Goal: Information Seeking & Learning: Learn about a topic

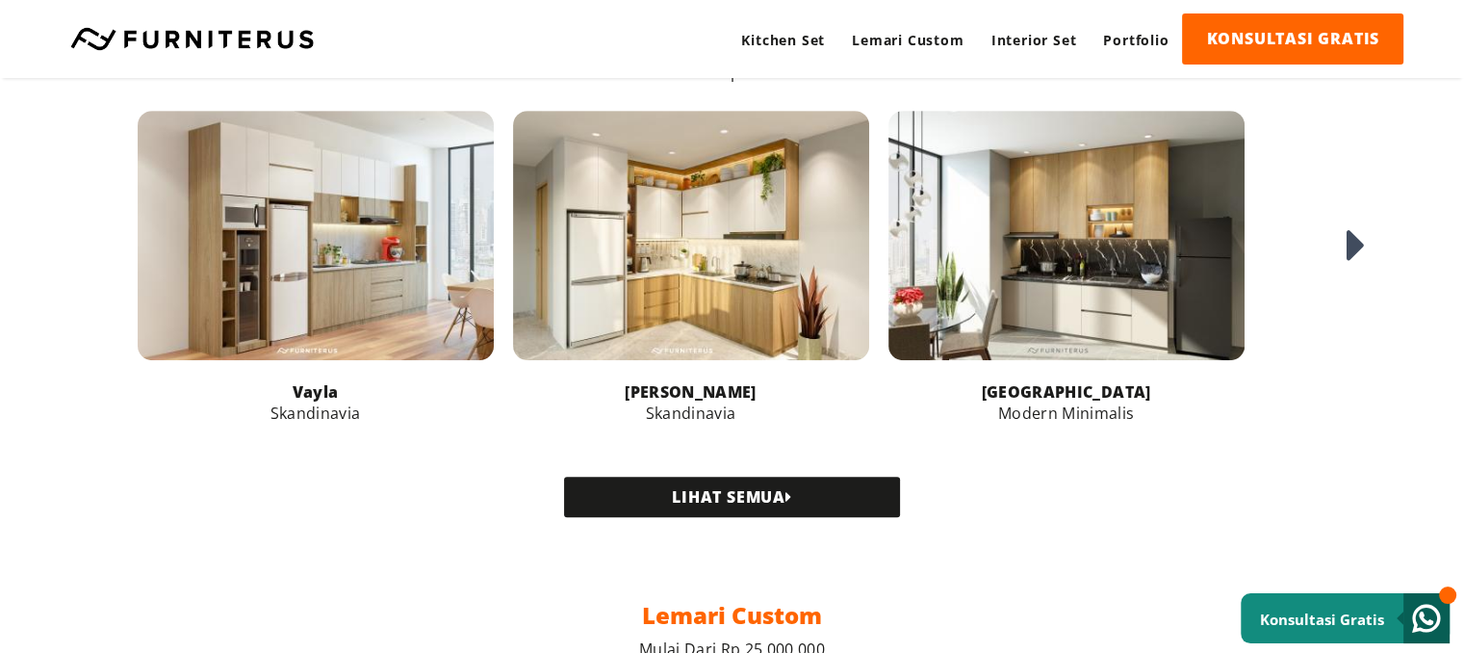
scroll to position [866, 0]
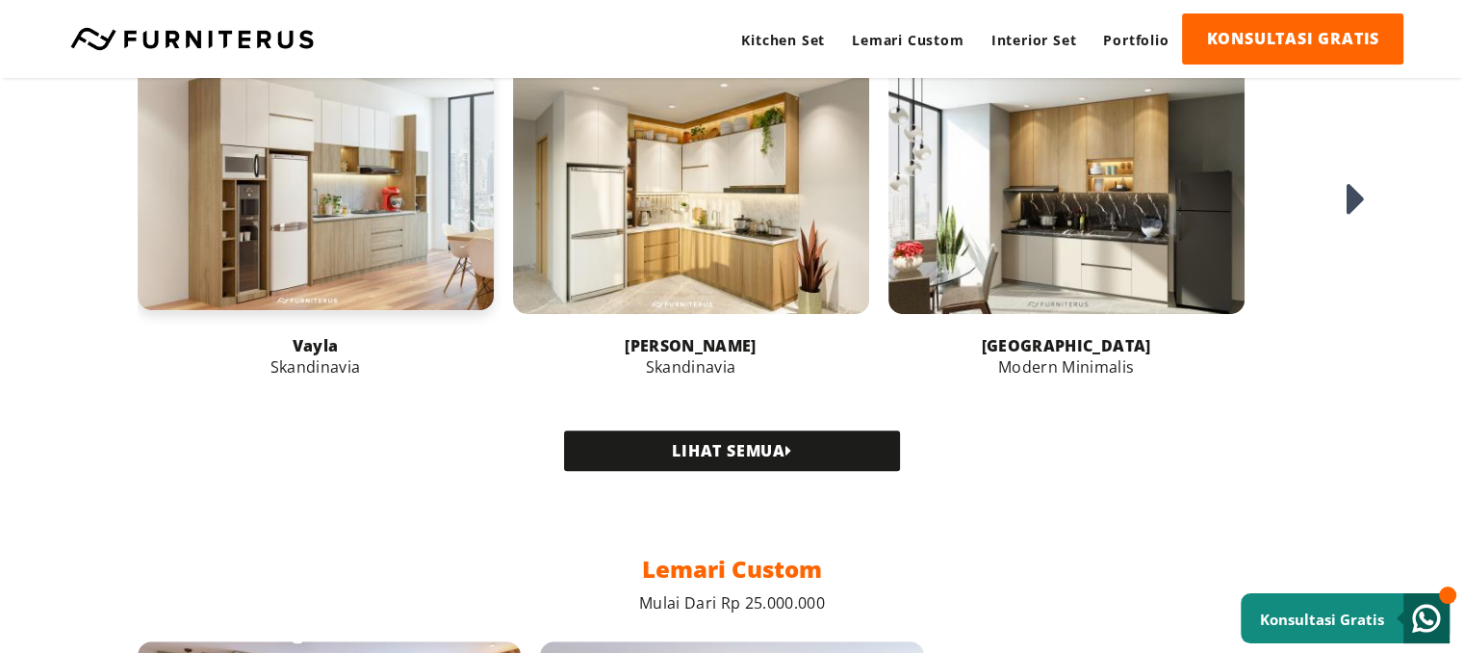
click at [422, 199] on link at bounding box center [316, 185] width 356 height 249
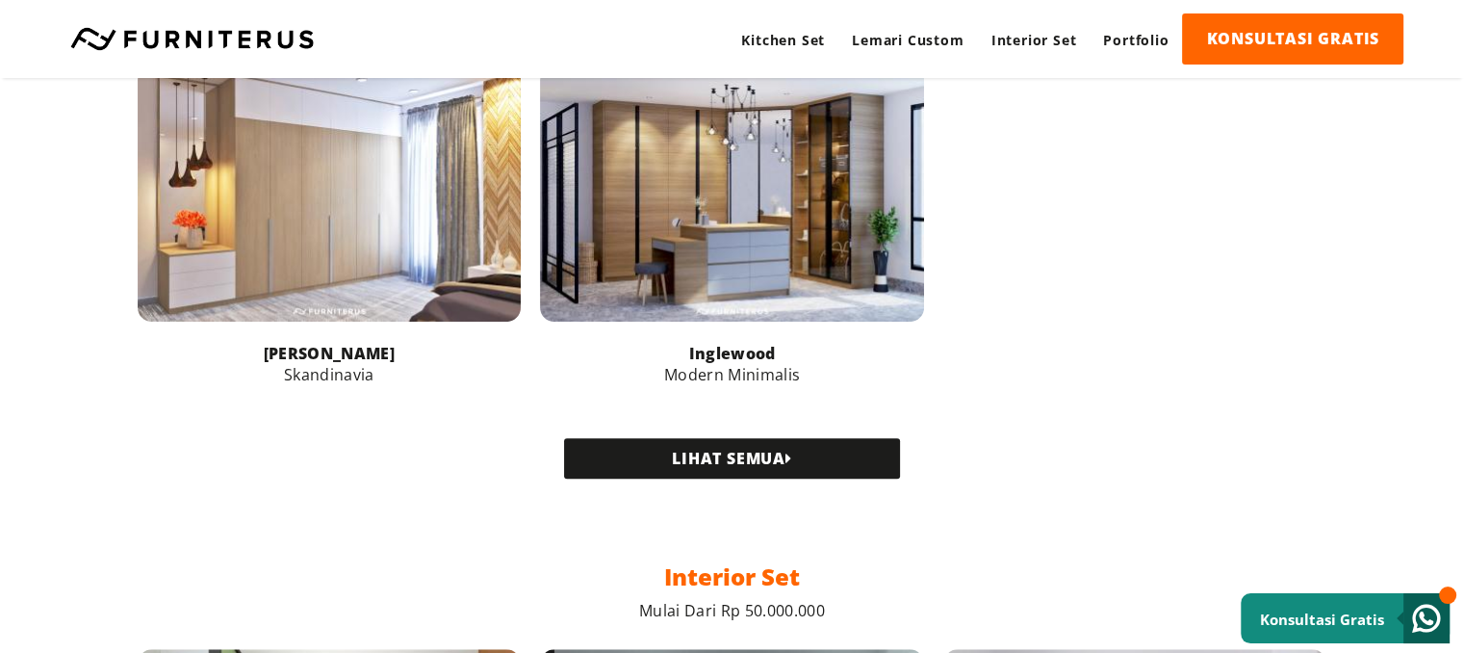
scroll to position [1444, 0]
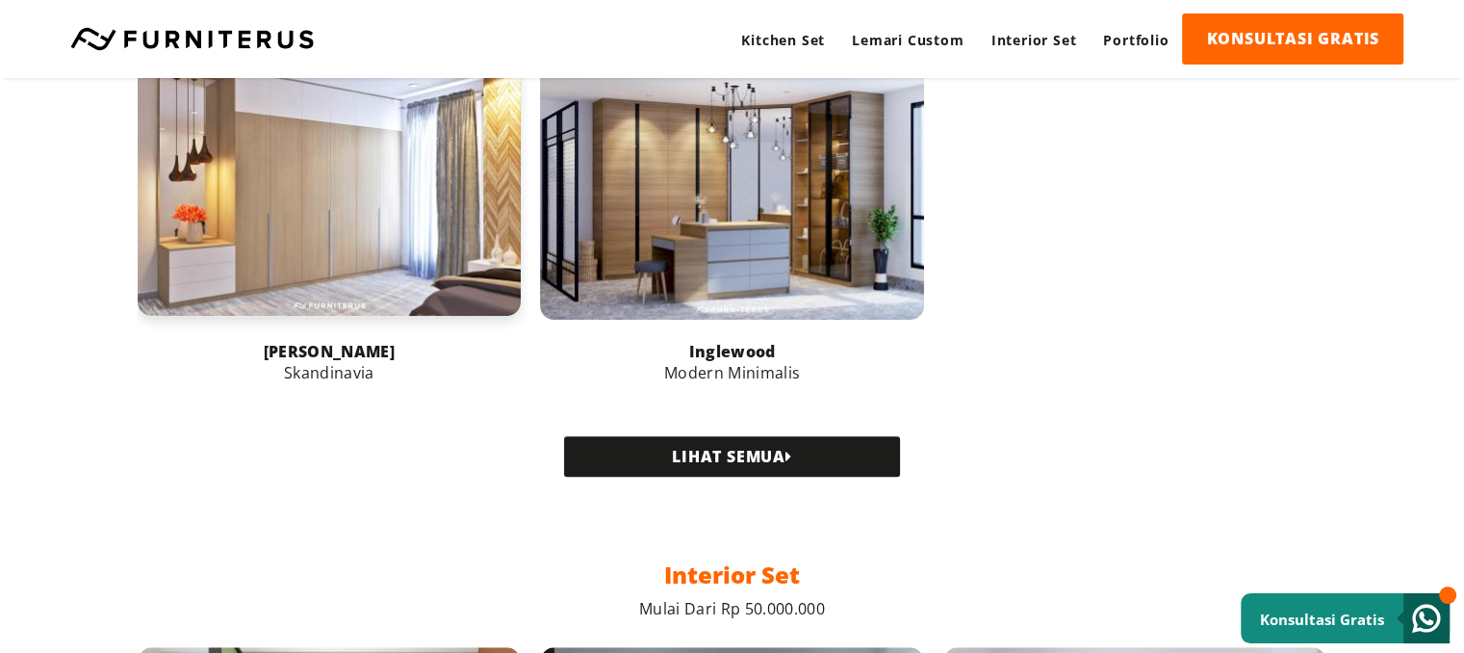
click at [401, 274] on link at bounding box center [330, 188] width 384 height 256
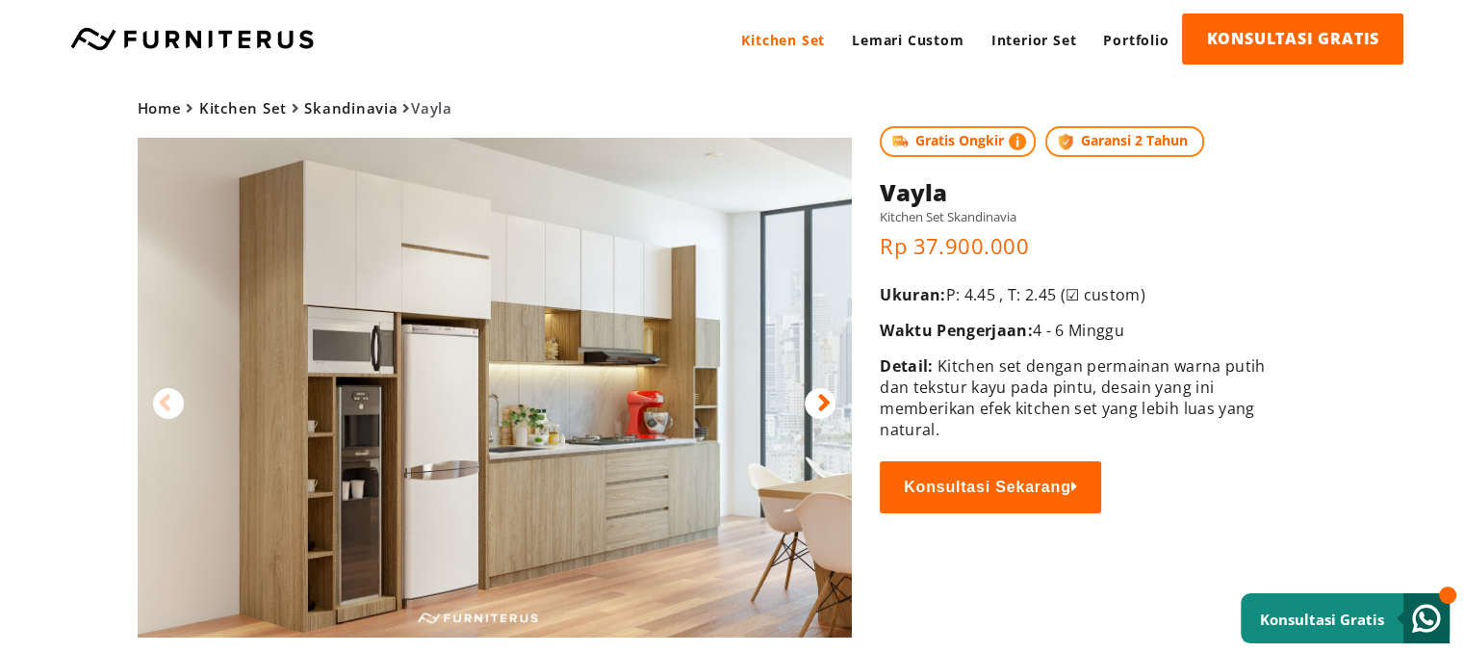
click at [817, 411] on icon at bounding box center [823, 403] width 13 height 28
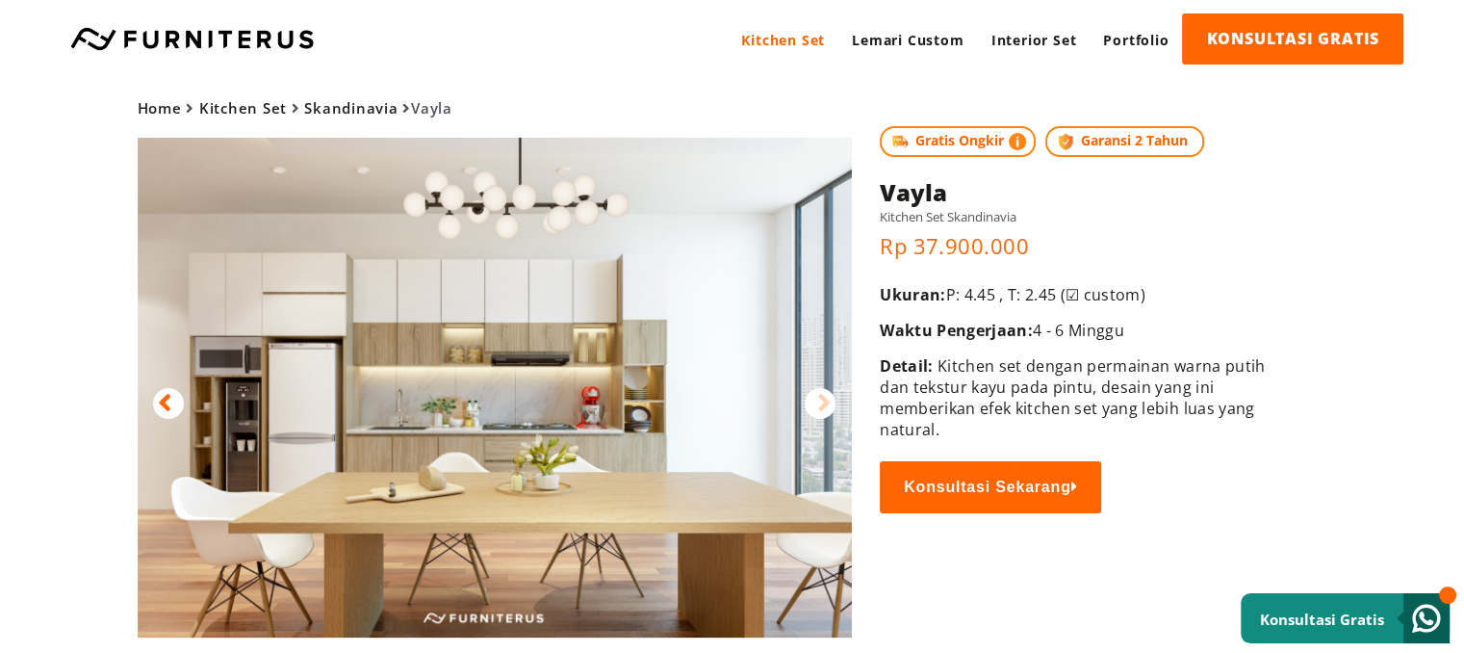
click at [817, 411] on icon at bounding box center [823, 403] width 13 height 28
click at [828, 418] on img at bounding box center [495, 388] width 714 height 500
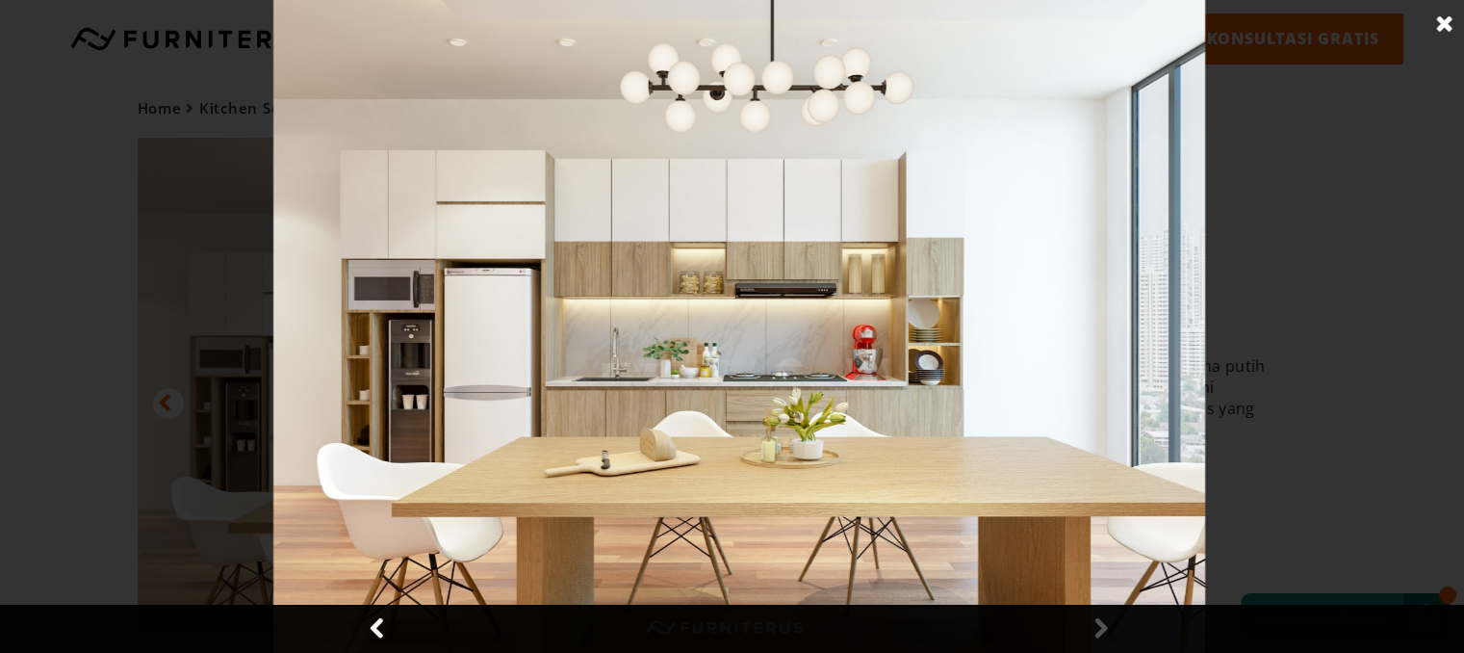
click at [1320, 440] on div at bounding box center [739, 326] width 1478 height 653
click at [1373, 346] on div at bounding box center [739, 326] width 1478 height 653
click at [1448, 21] on link at bounding box center [1445, 24] width 48 height 48
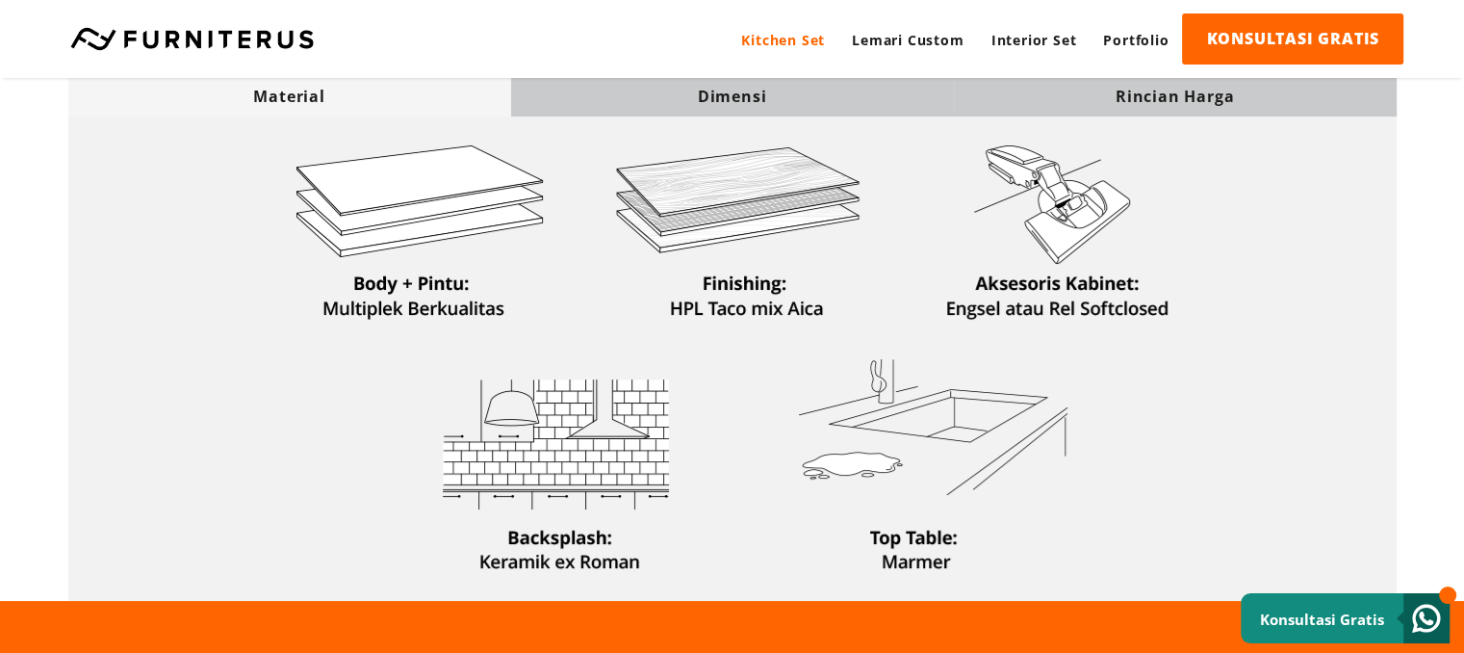
scroll to position [770, 0]
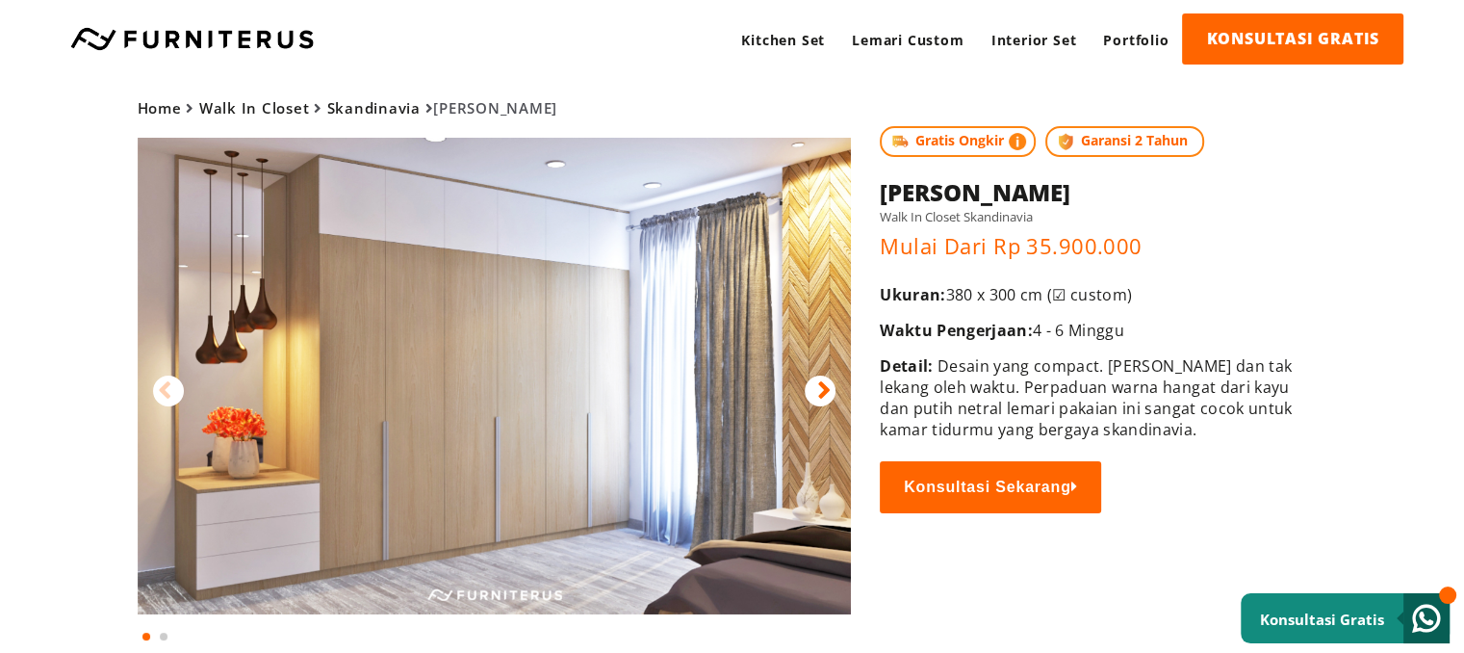
click at [826, 385] on icon at bounding box center [823, 391] width 13 height 28
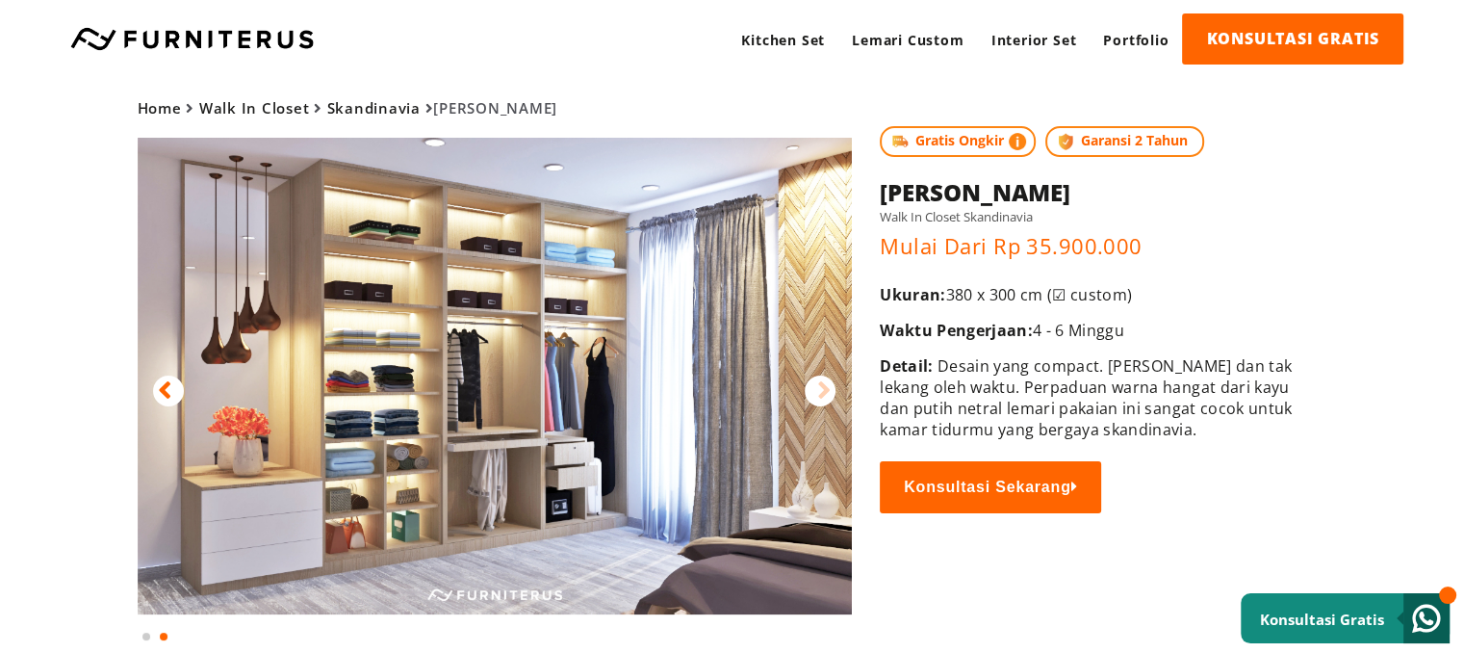
click at [826, 385] on icon at bounding box center [823, 391] width 13 height 28
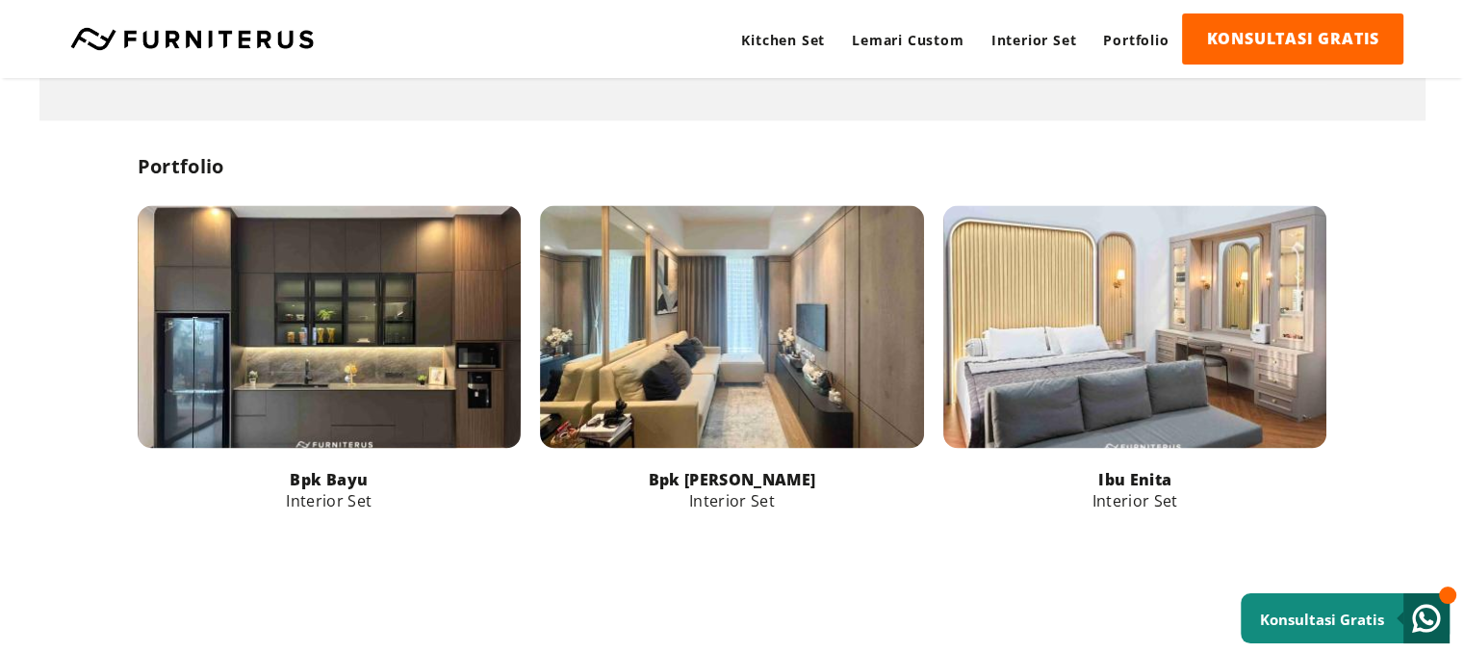
scroll to position [3022, 0]
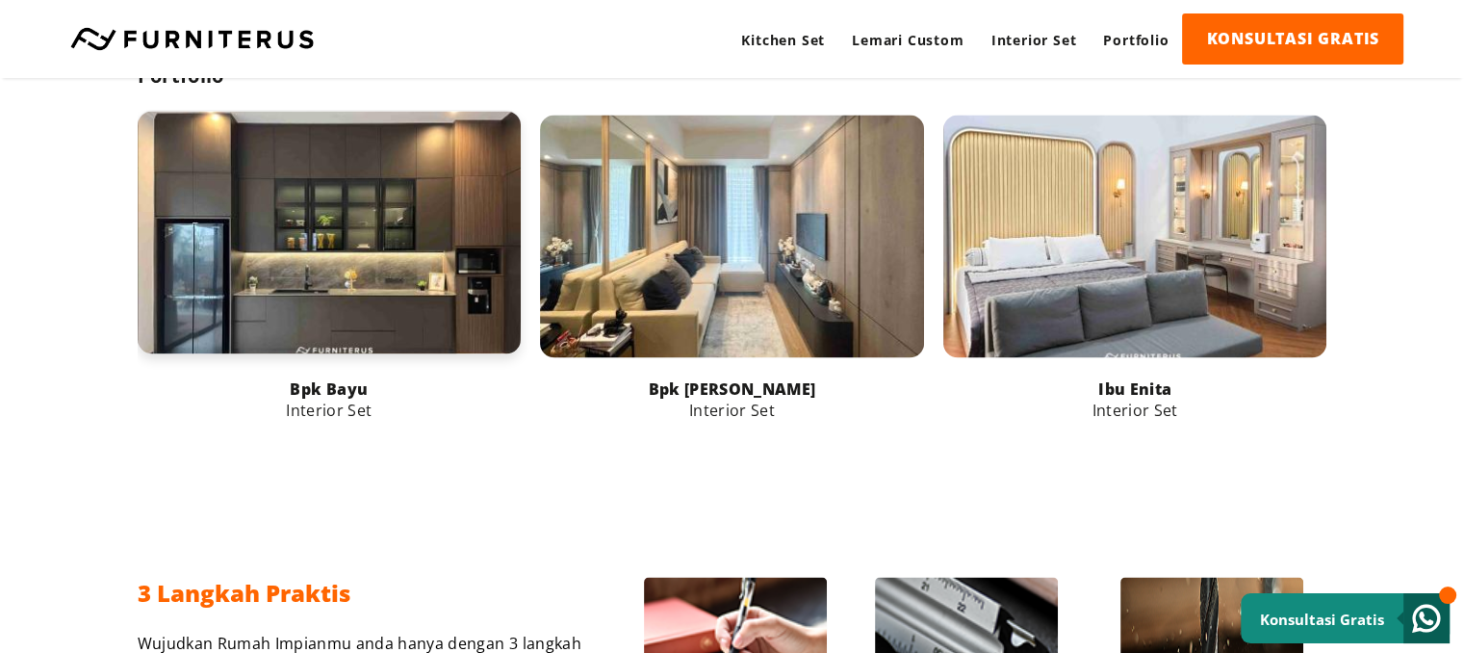
click at [454, 263] on link at bounding box center [330, 232] width 384 height 243
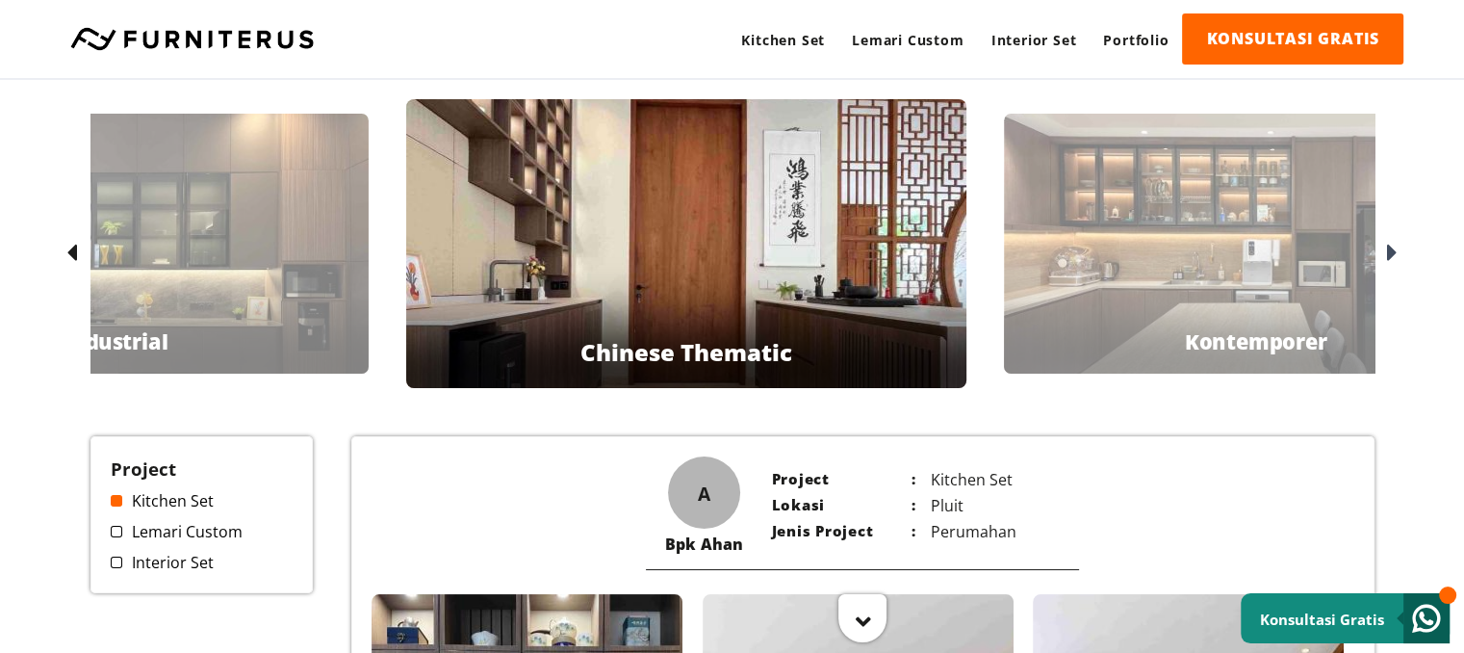
click at [843, 253] on div "Bpk Ahan Chinese Thematic" at bounding box center [686, 243] width 560 height 289
click at [1131, 253] on div "Bpk Hendi Kontemporer" at bounding box center [1256, 244] width 504 height 260
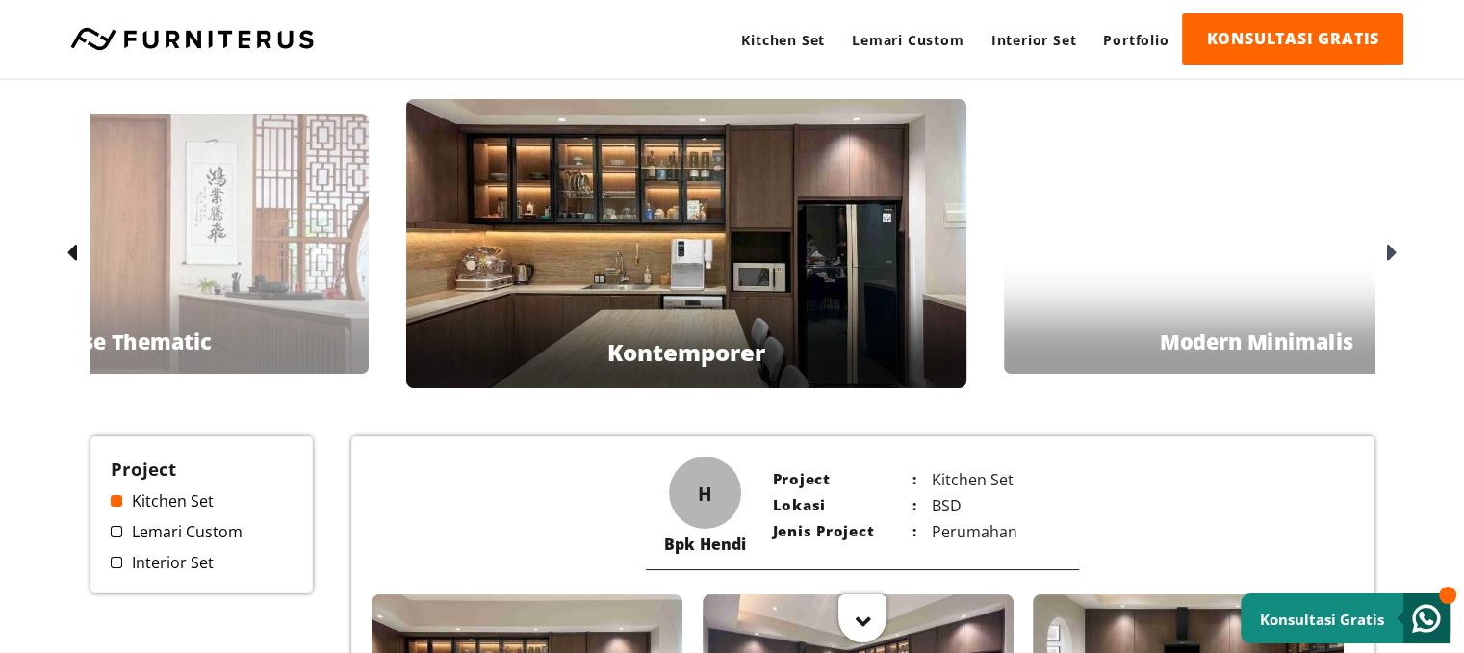
click at [1220, 268] on div "Bpk Jennifer Modern Minimalis" at bounding box center [1256, 244] width 504 height 260
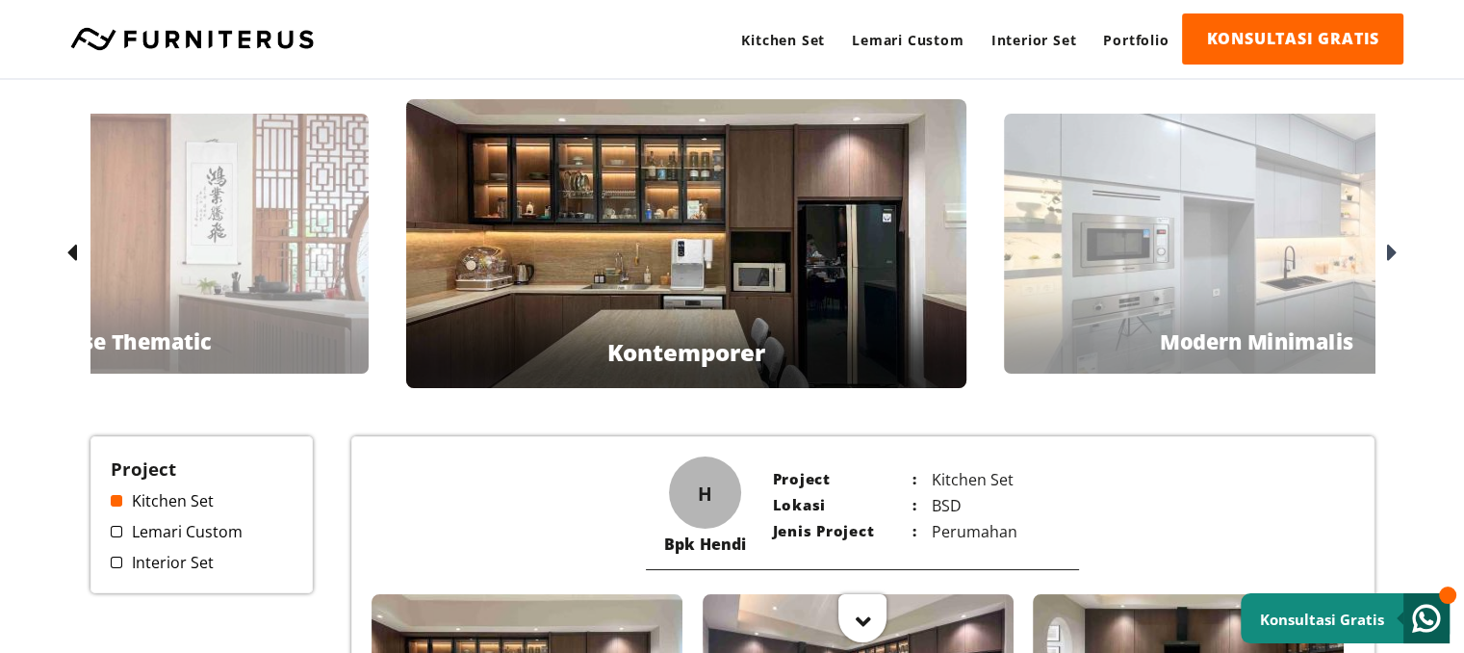
drag, startPoint x: 1378, startPoint y: 260, endPoint x: 1384, endPoint y: 248, distance: 12.9
click at [1382, 253] on div at bounding box center [1389, 253] width 31 height 31
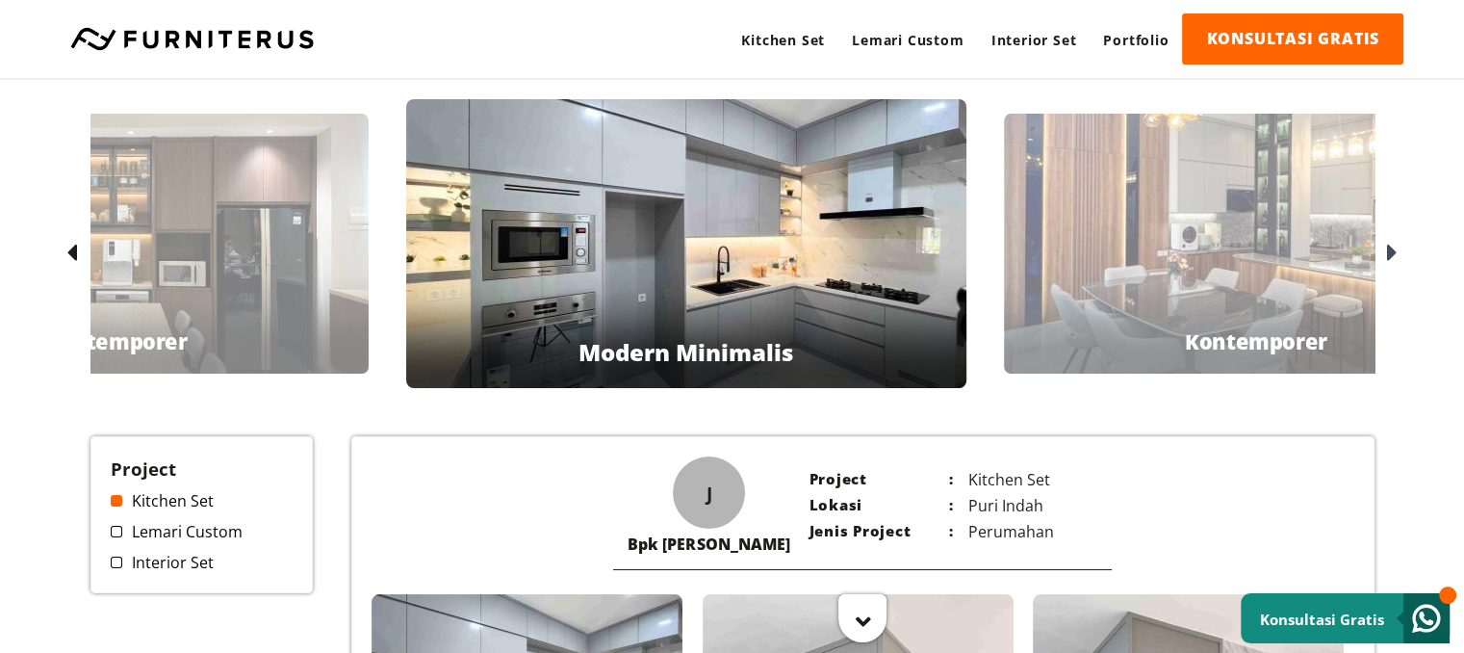
click at [1387, 245] on icon at bounding box center [1392, 254] width 11 height 28
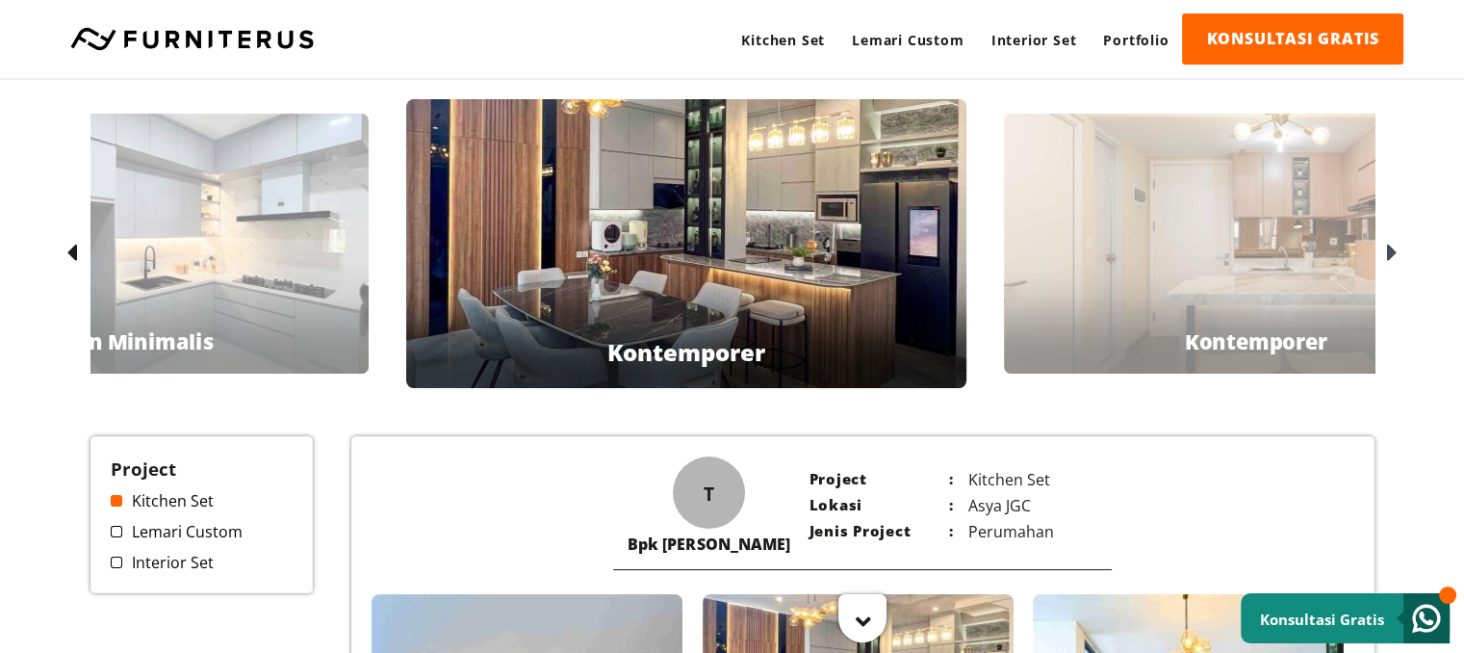
click at [1387, 246] on icon at bounding box center [1392, 254] width 11 height 28
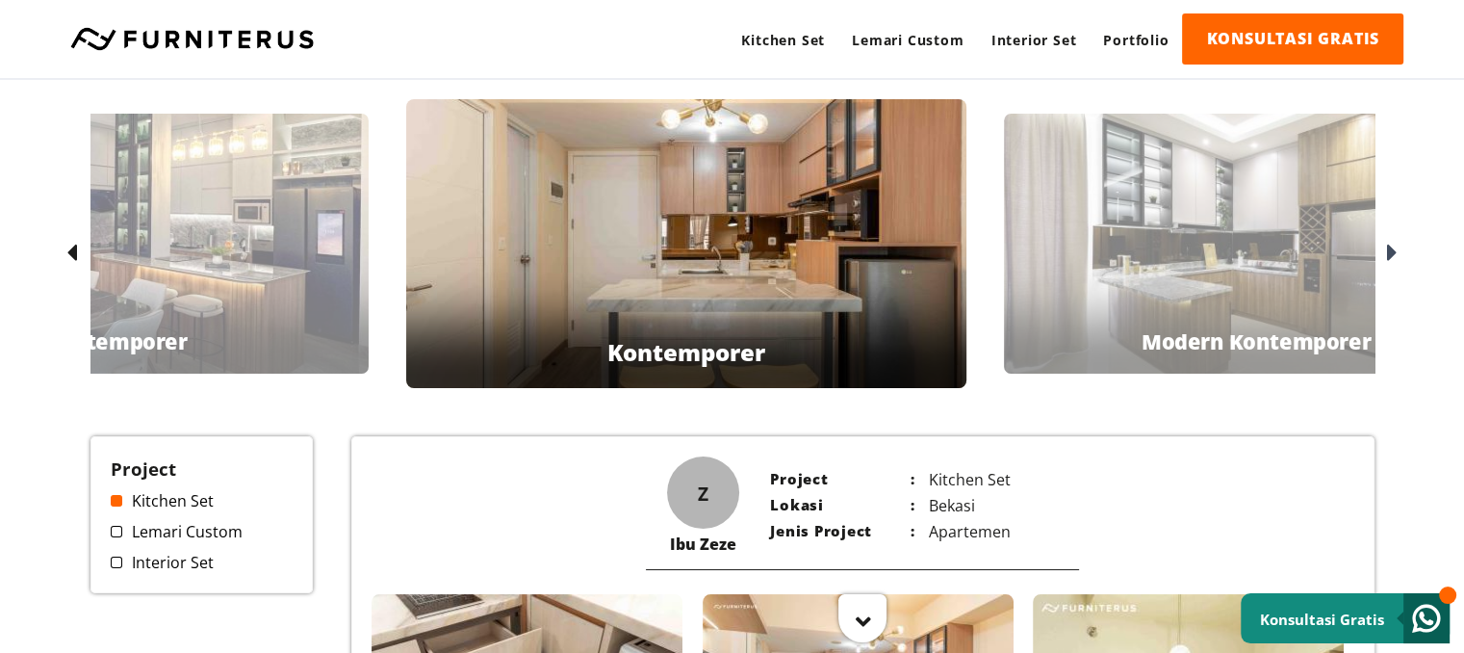
click at [1388, 256] on icon at bounding box center [1392, 254] width 11 height 28
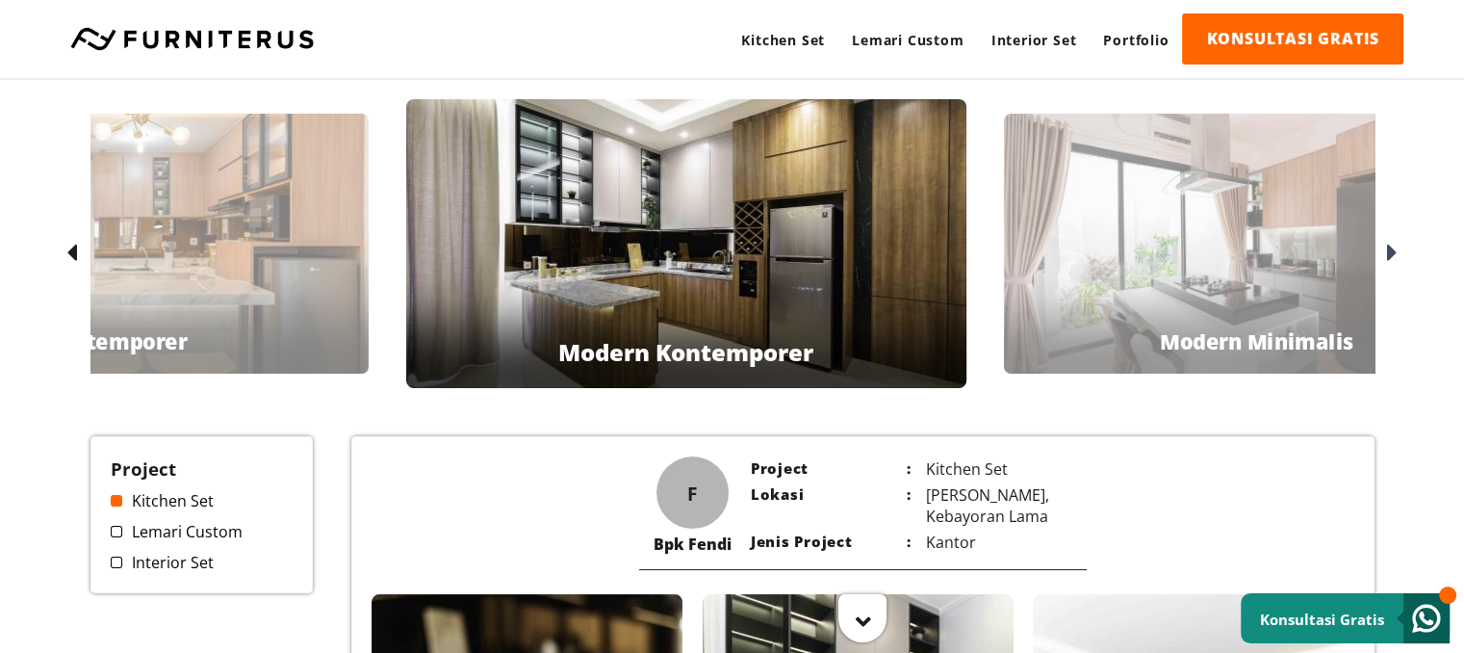
click at [1390, 250] on icon at bounding box center [1392, 254] width 11 height 28
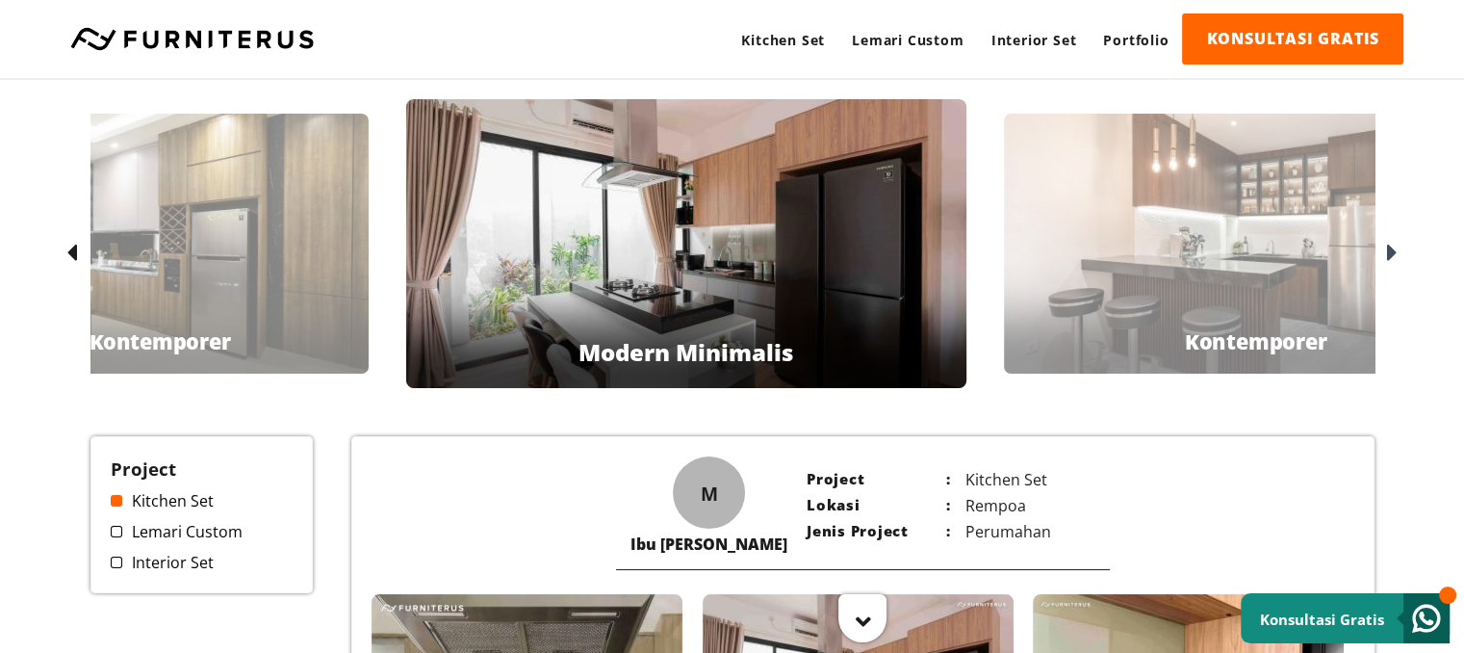
click at [1390, 250] on icon at bounding box center [1392, 254] width 11 height 28
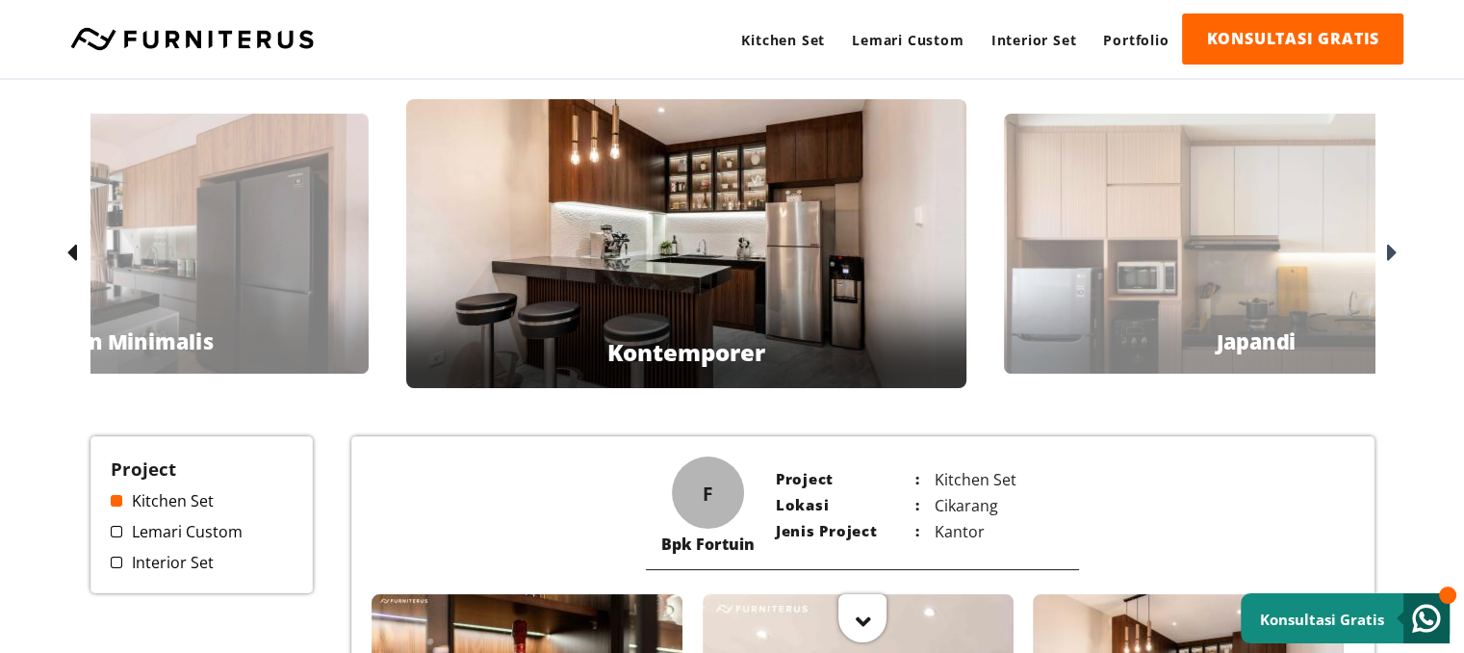
click at [1394, 255] on icon at bounding box center [1392, 254] width 11 height 28
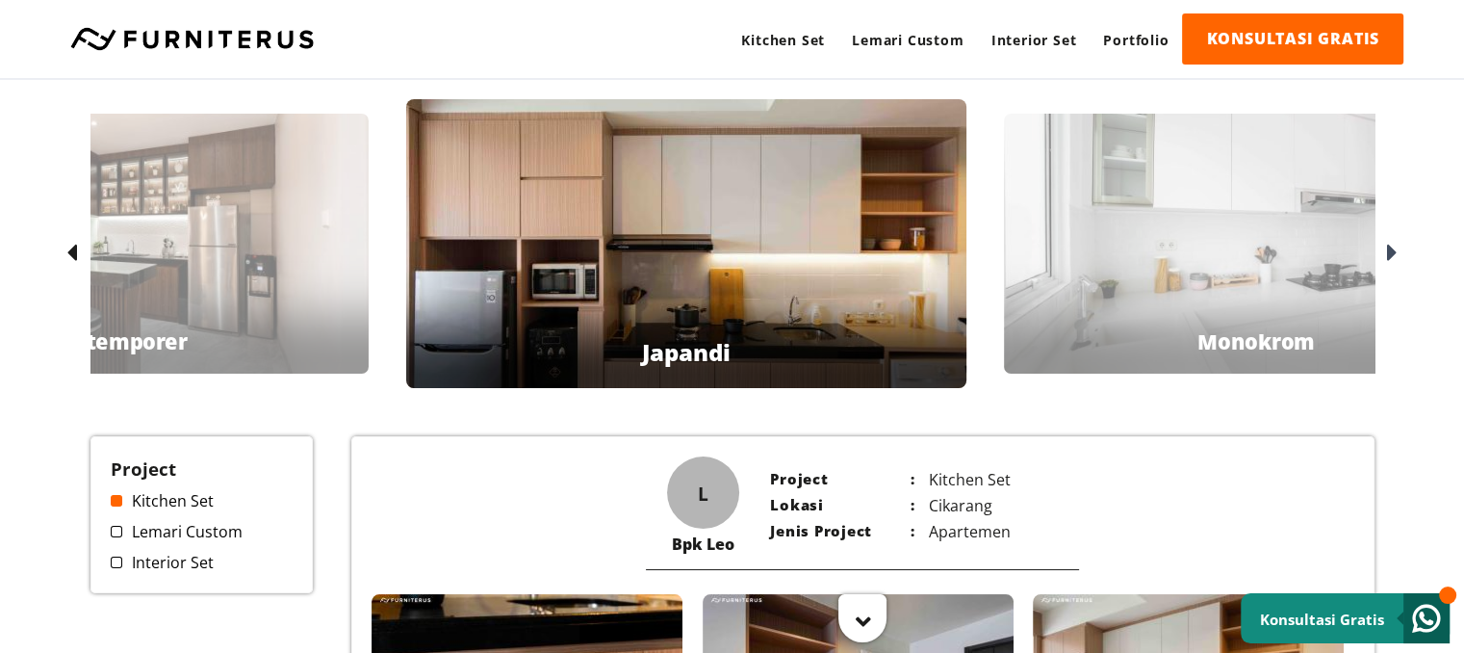
click at [1394, 255] on icon at bounding box center [1392, 254] width 11 height 28
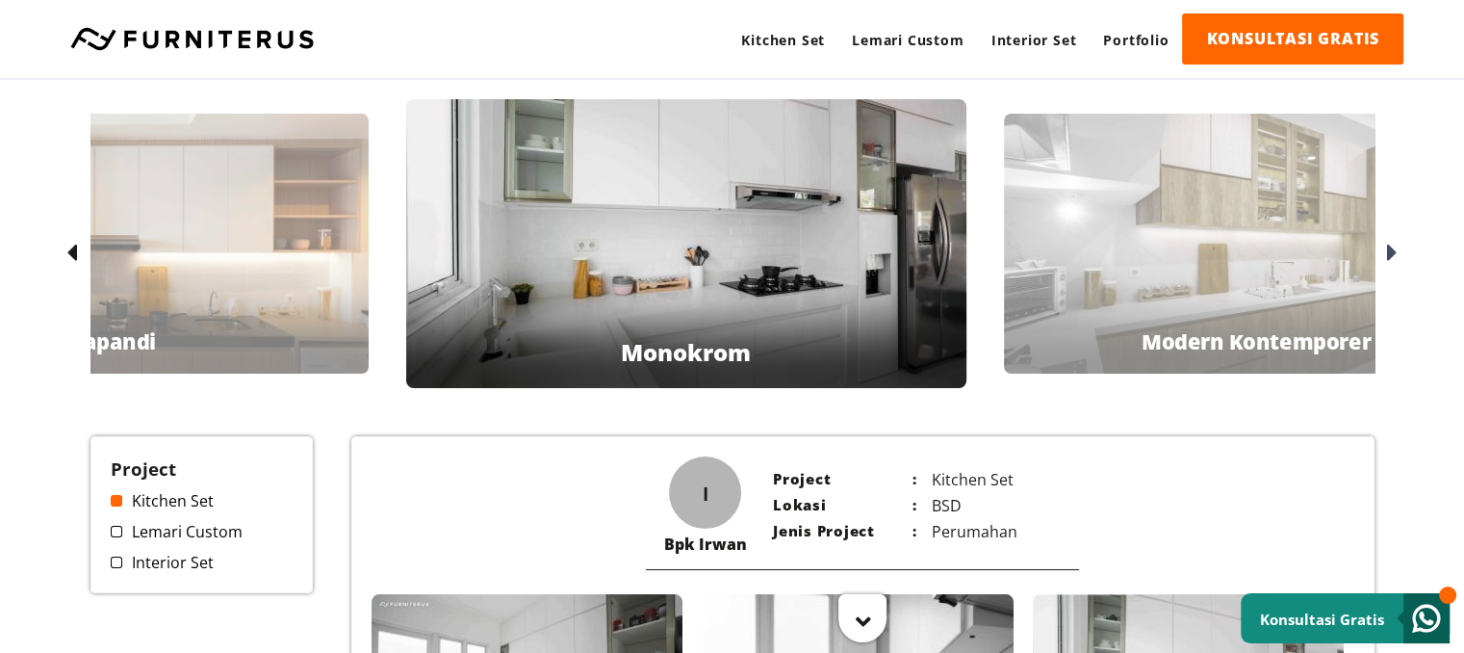
click at [1394, 255] on icon at bounding box center [1392, 254] width 11 height 28
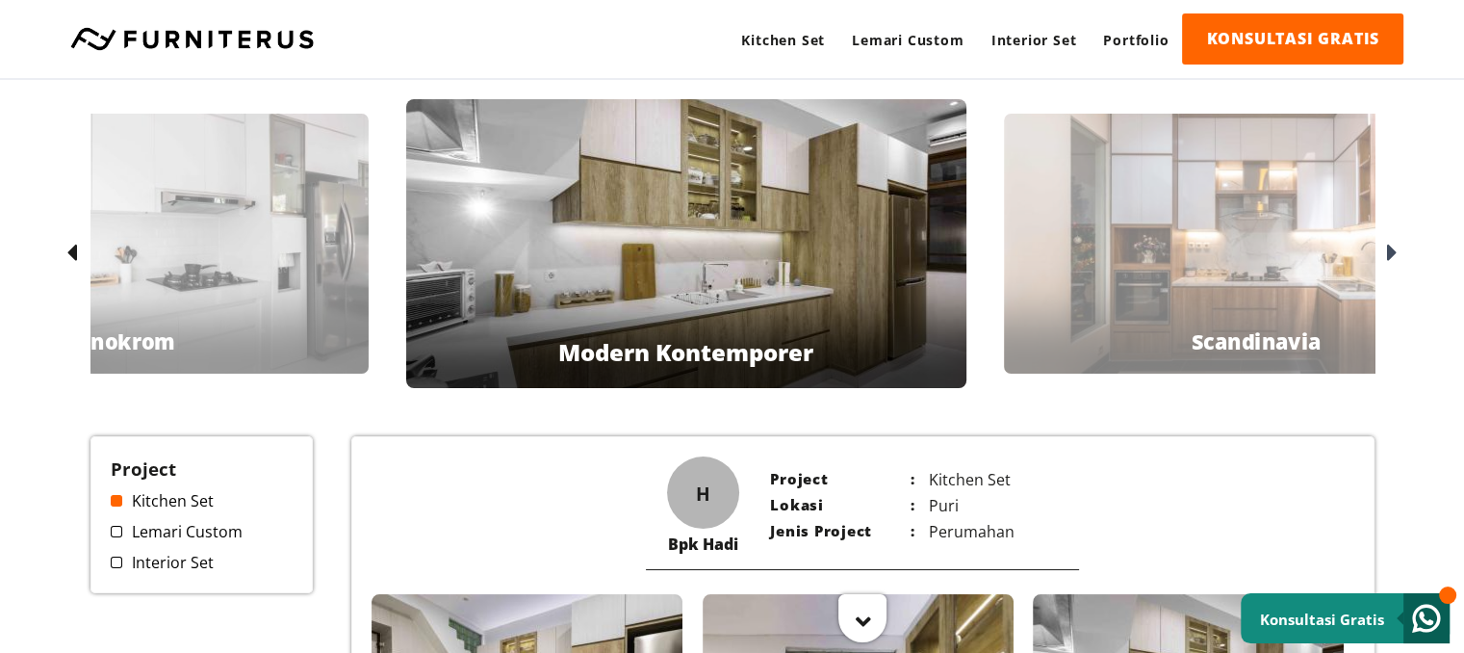
click at [1394, 255] on icon at bounding box center [1392, 254] width 11 height 28
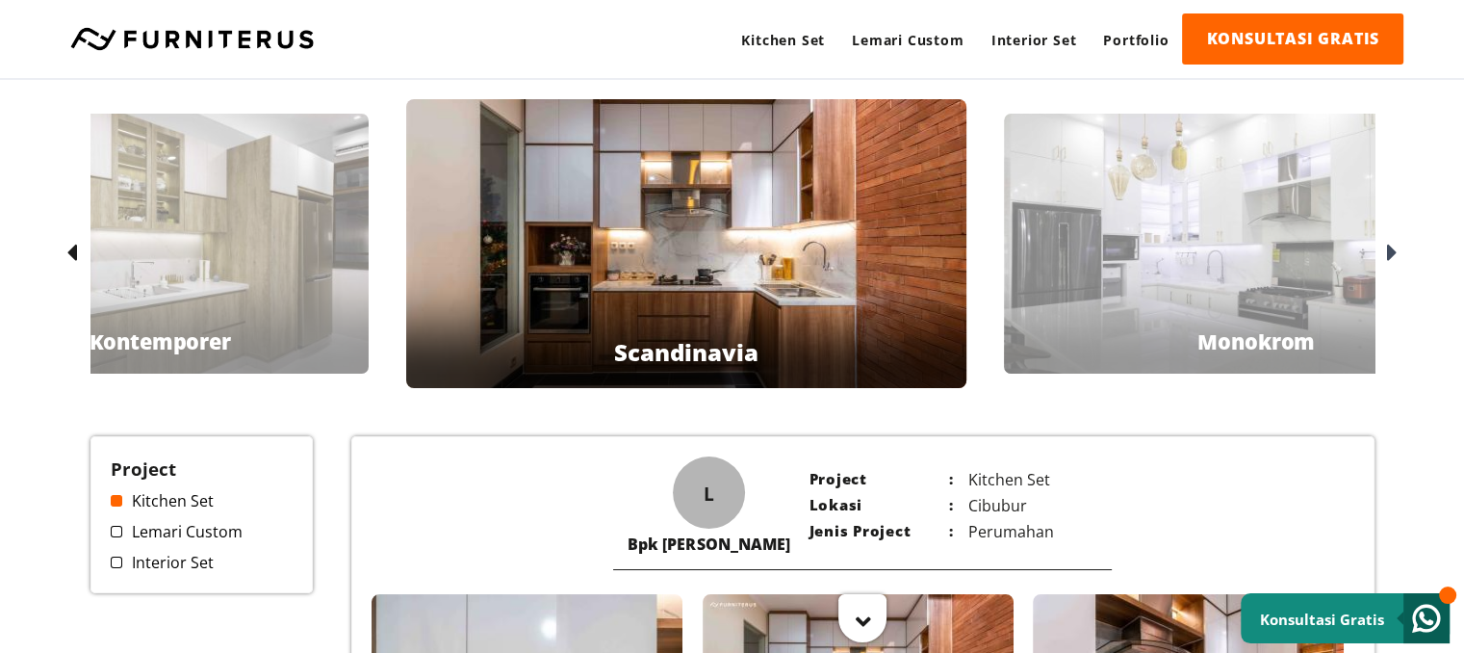
click at [1394, 255] on icon at bounding box center [1392, 254] width 11 height 28
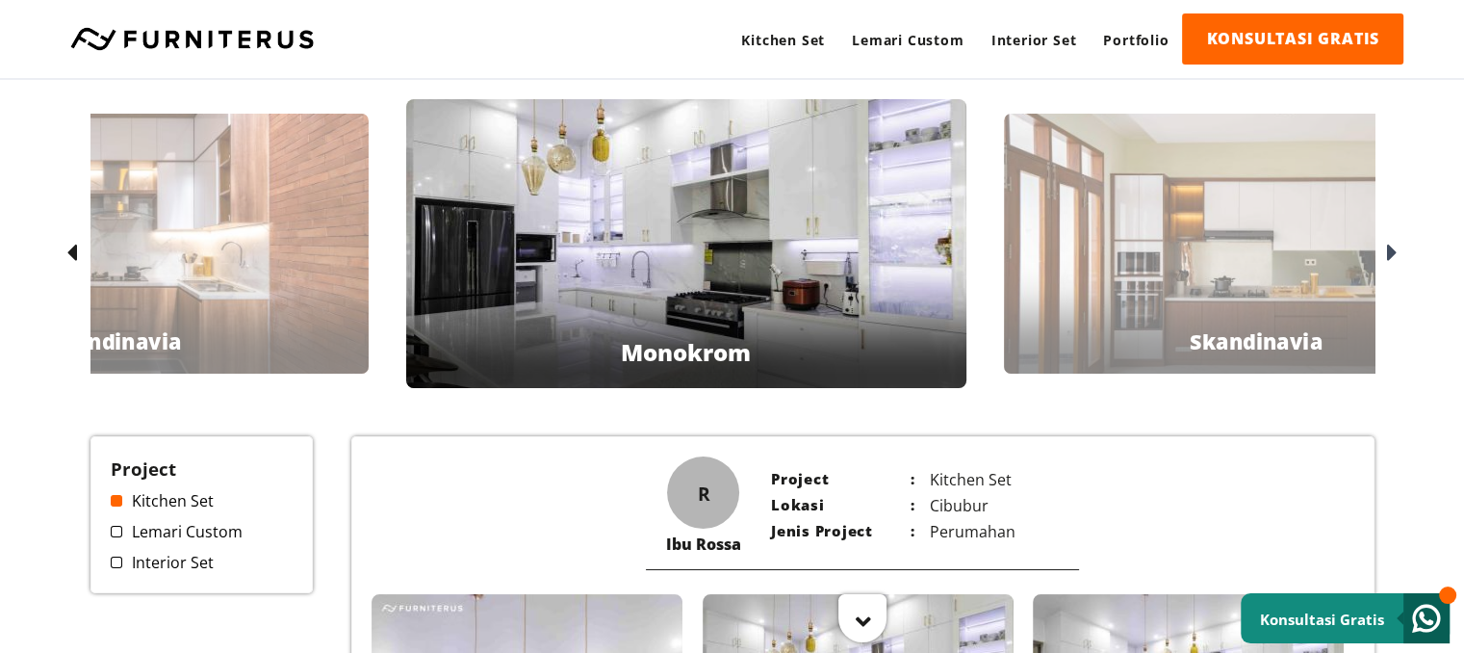
click at [1394, 255] on icon at bounding box center [1392, 254] width 11 height 28
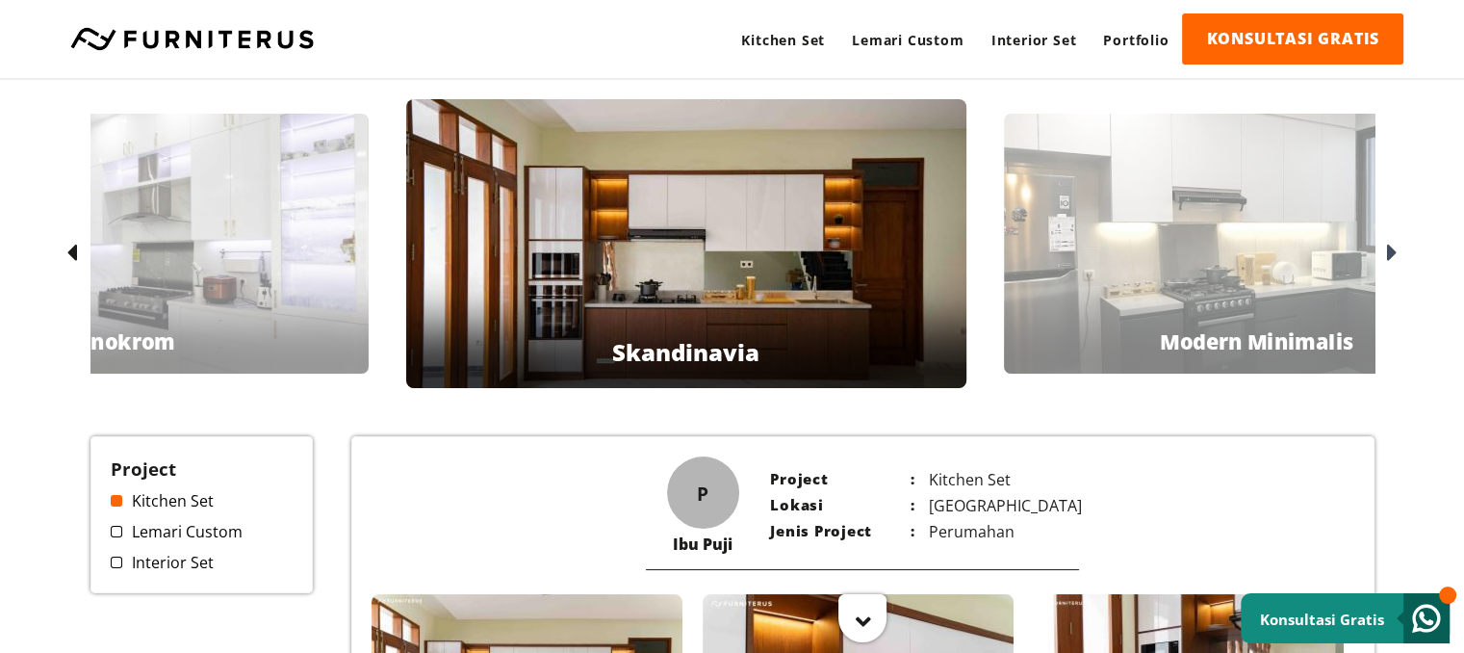
click at [1394, 255] on icon at bounding box center [1392, 254] width 11 height 28
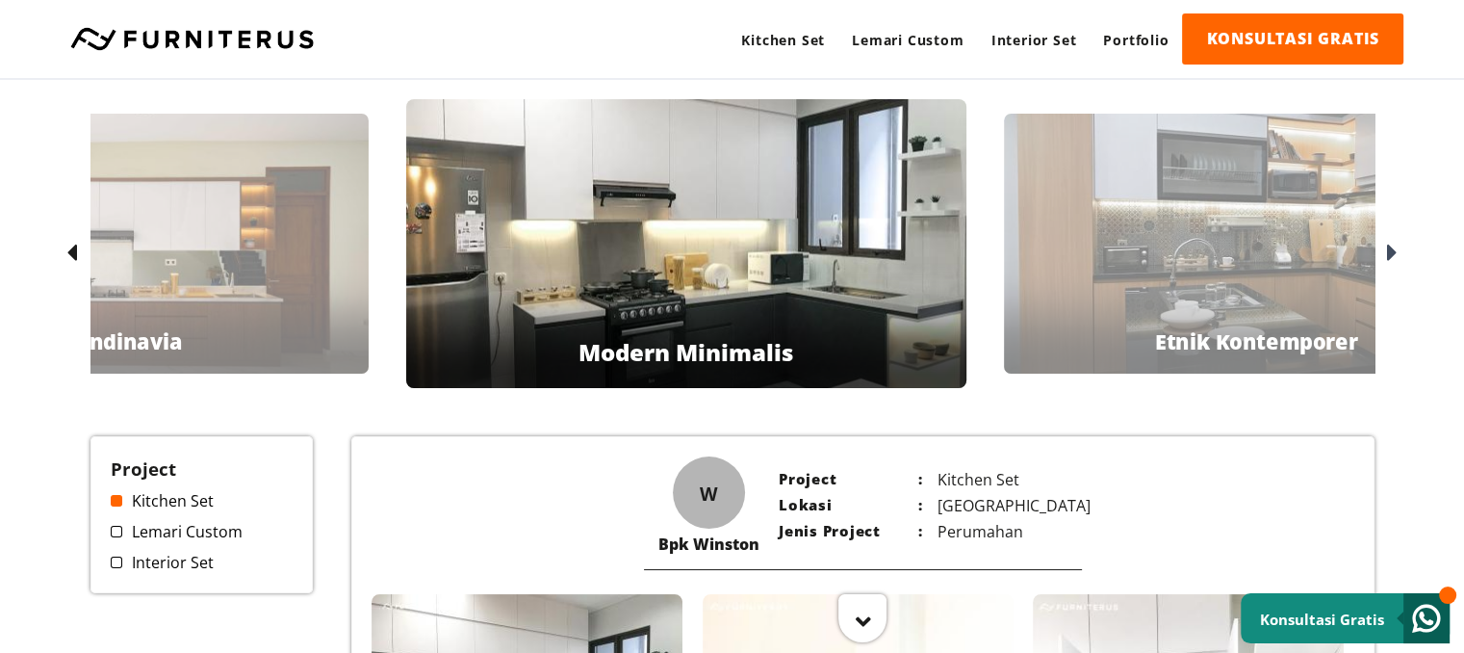
click at [1394, 255] on icon at bounding box center [1392, 254] width 11 height 28
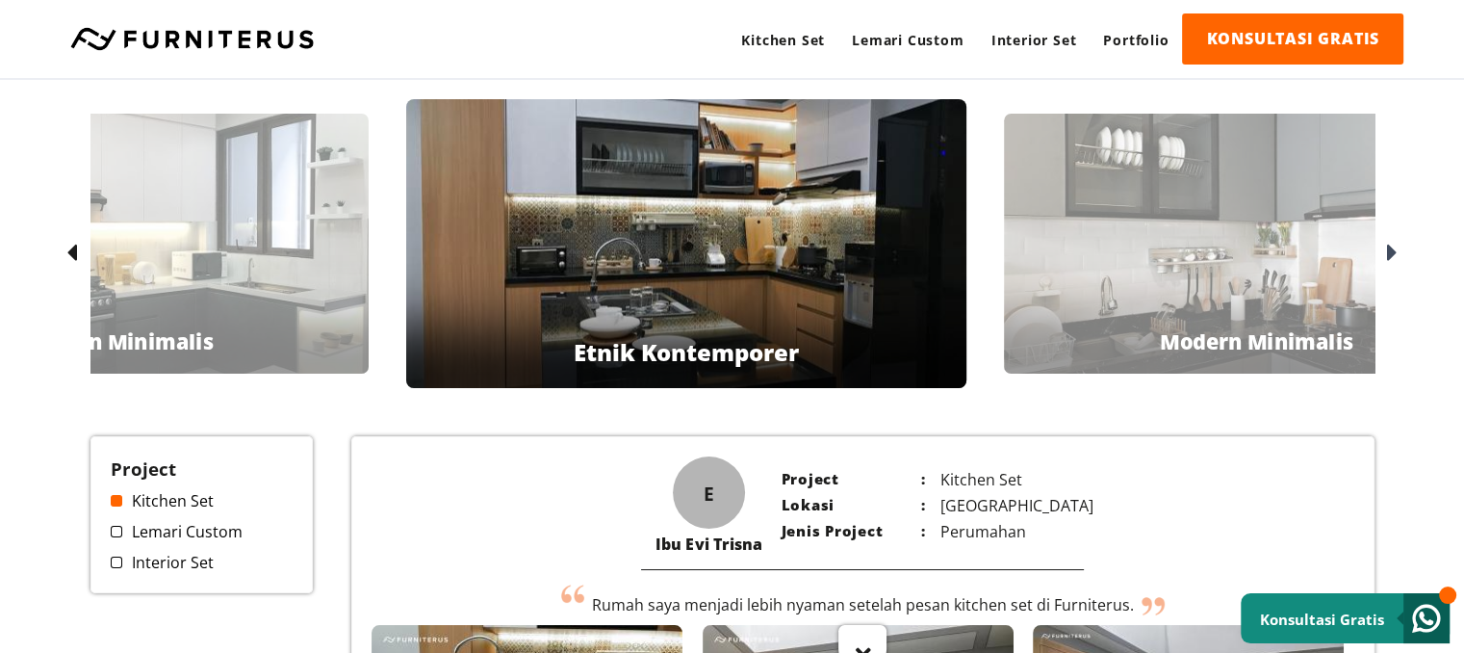
click at [1394, 255] on icon at bounding box center [1392, 254] width 11 height 28
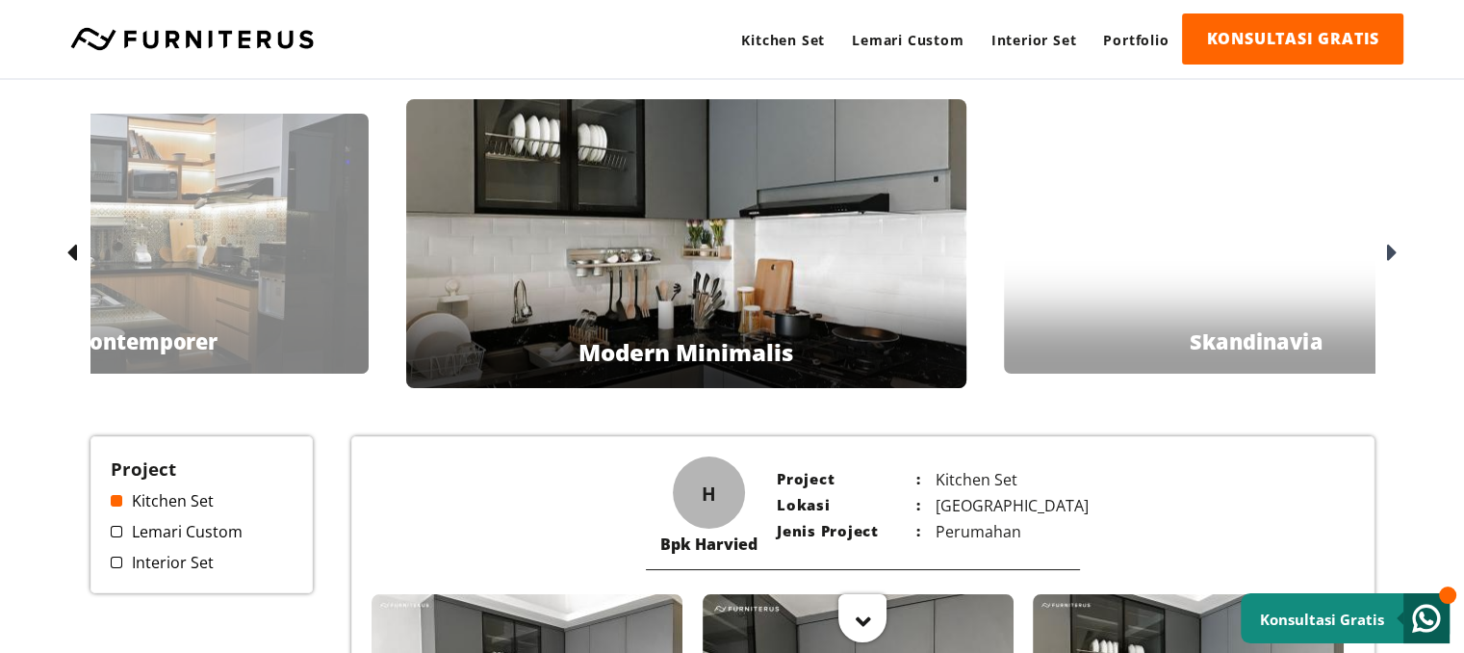
click at [1394, 255] on icon at bounding box center [1392, 254] width 11 height 28
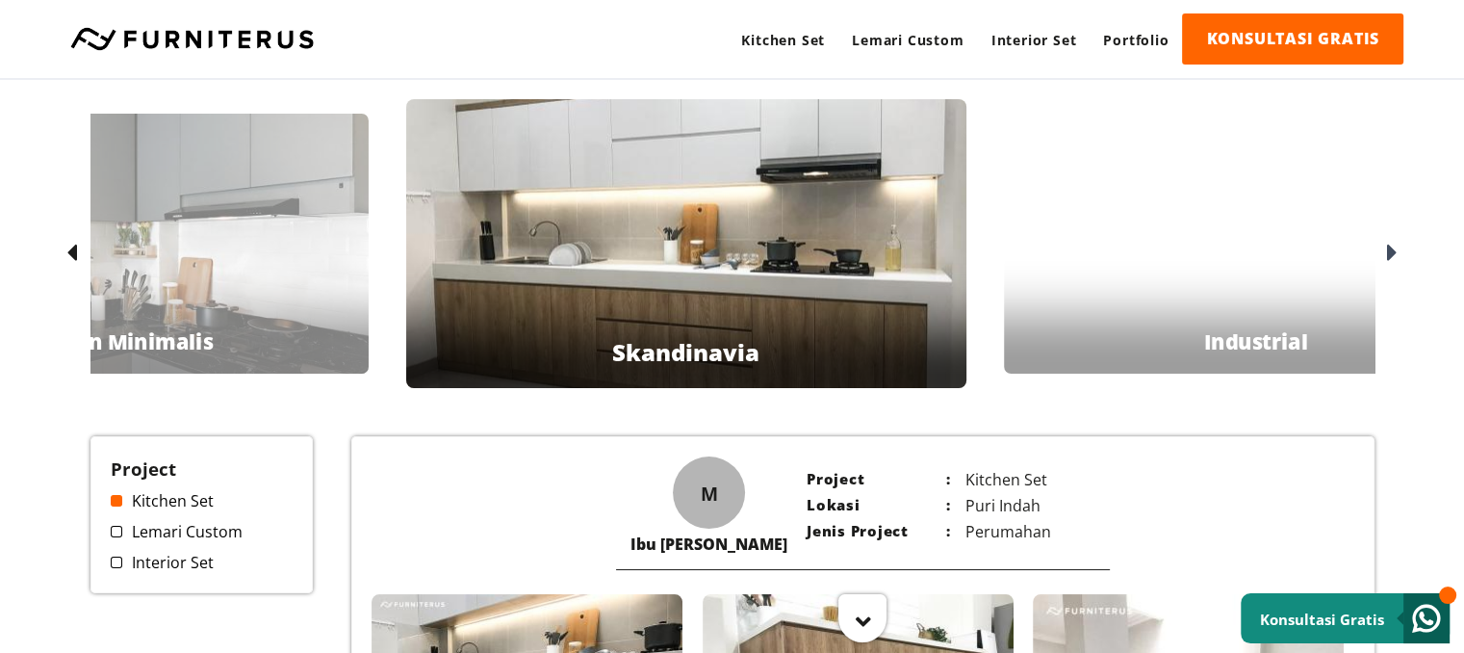
click at [1394, 255] on icon at bounding box center [1392, 254] width 11 height 28
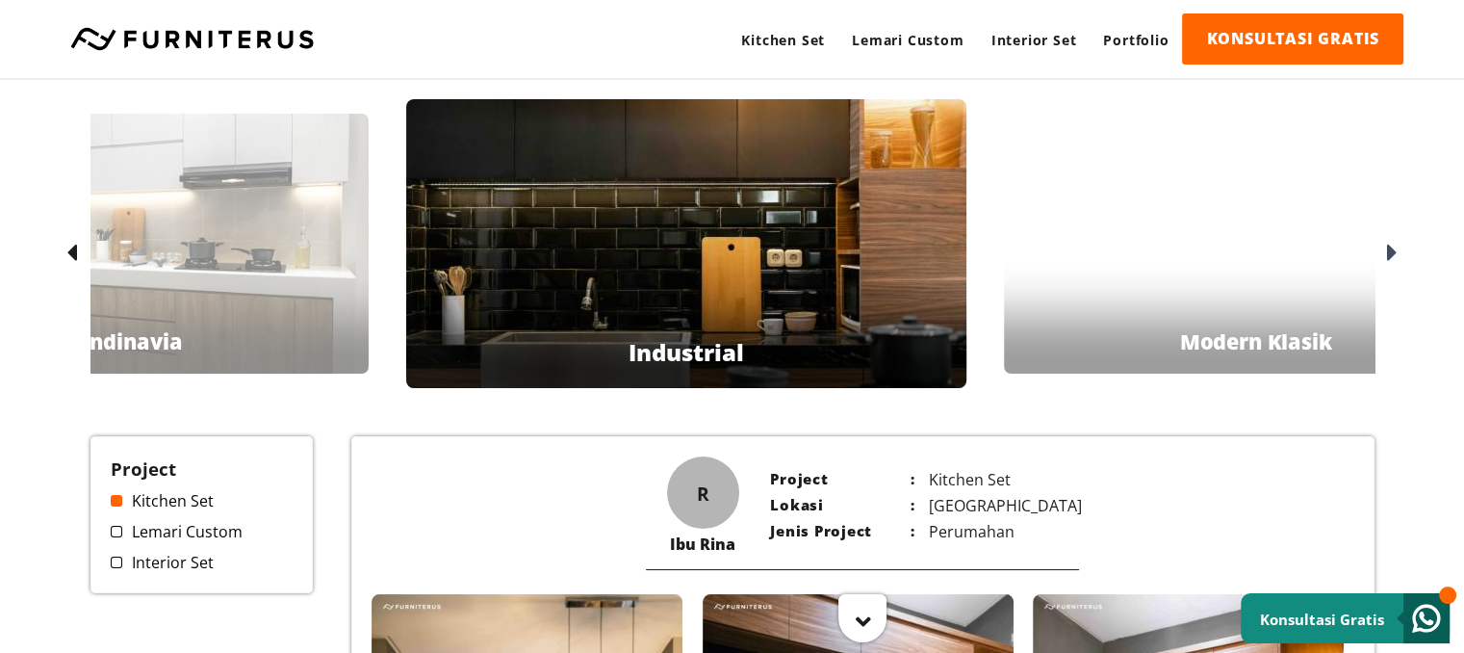
click at [1394, 255] on icon at bounding box center [1392, 254] width 11 height 28
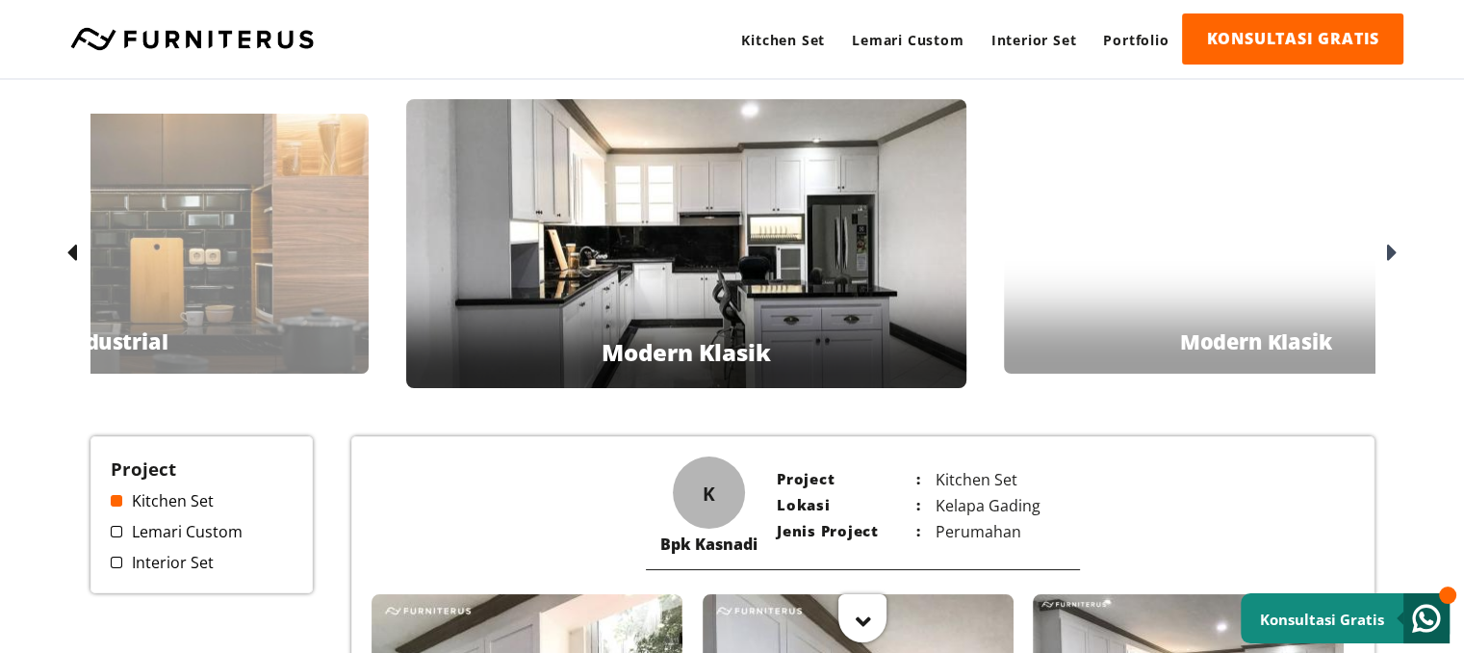
click at [1394, 255] on icon at bounding box center [1392, 254] width 11 height 28
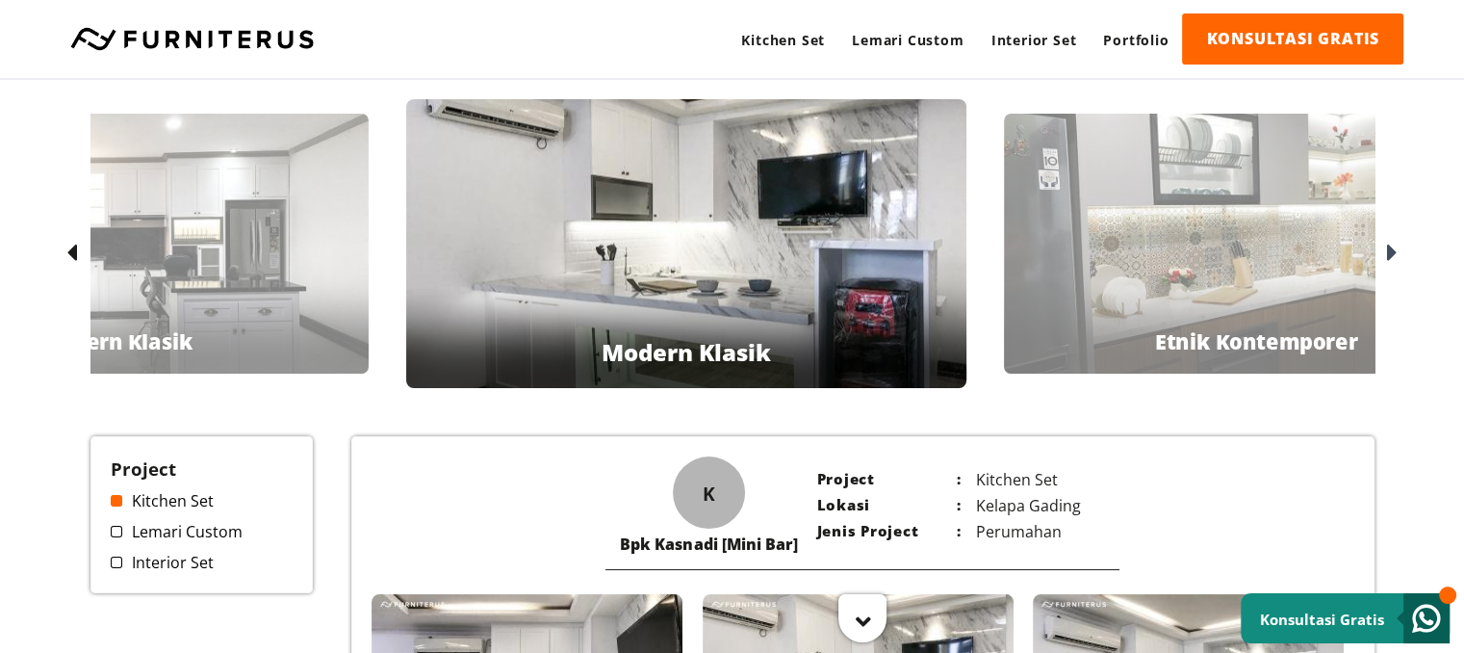
click at [1394, 255] on icon at bounding box center [1392, 254] width 11 height 28
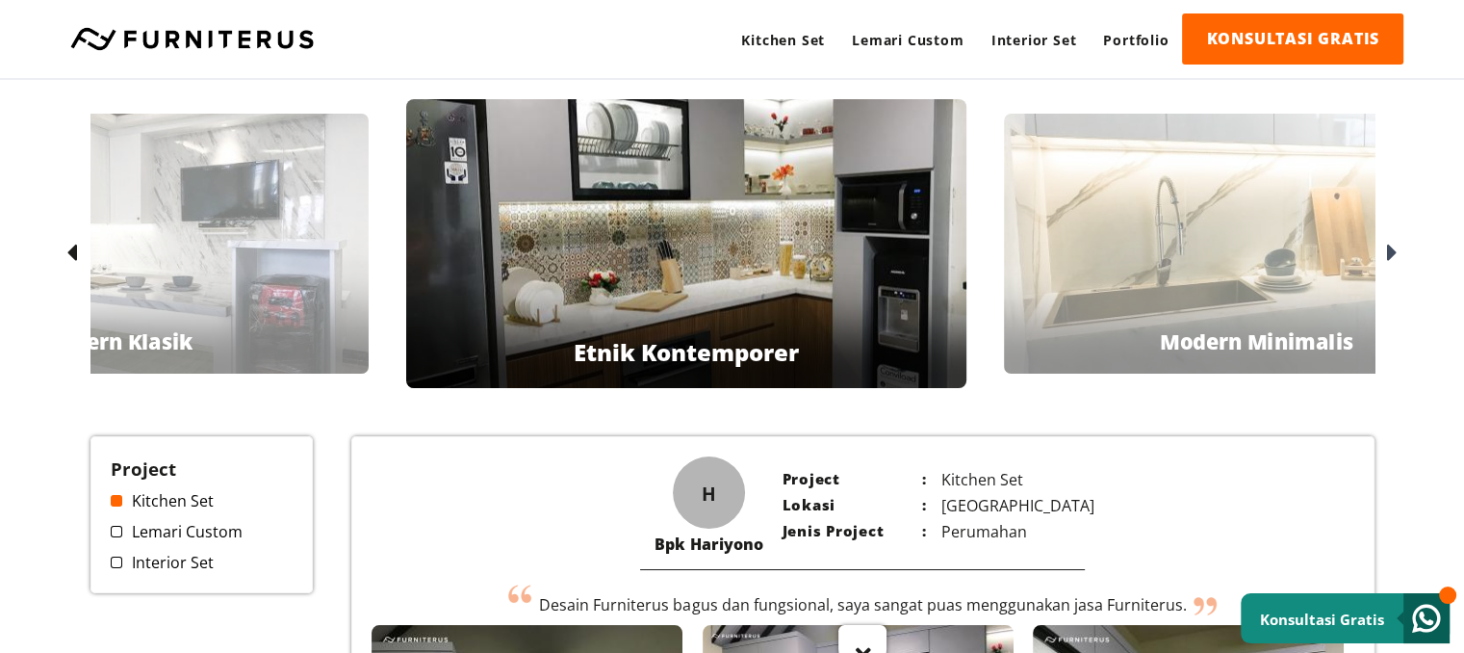
click at [1394, 255] on icon at bounding box center [1392, 254] width 11 height 28
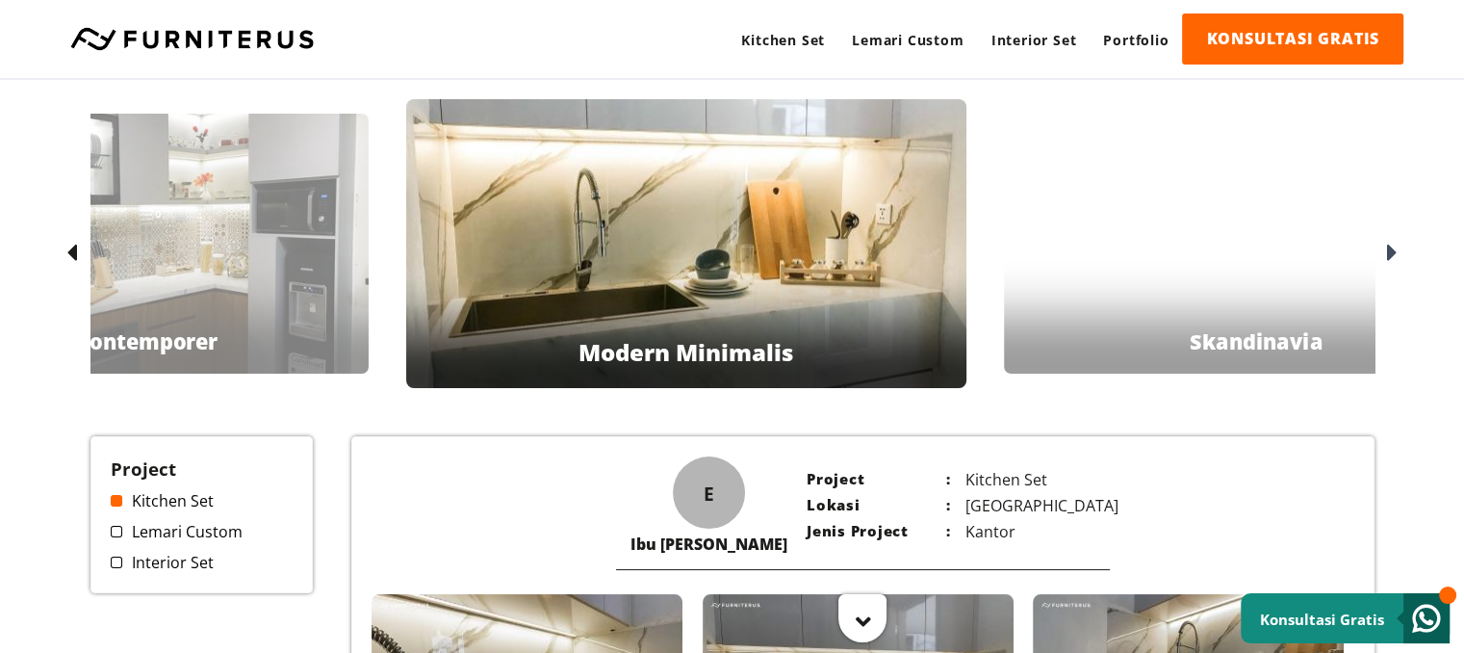
click at [1394, 255] on icon at bounding box center [1392, 254] width 11 height 28
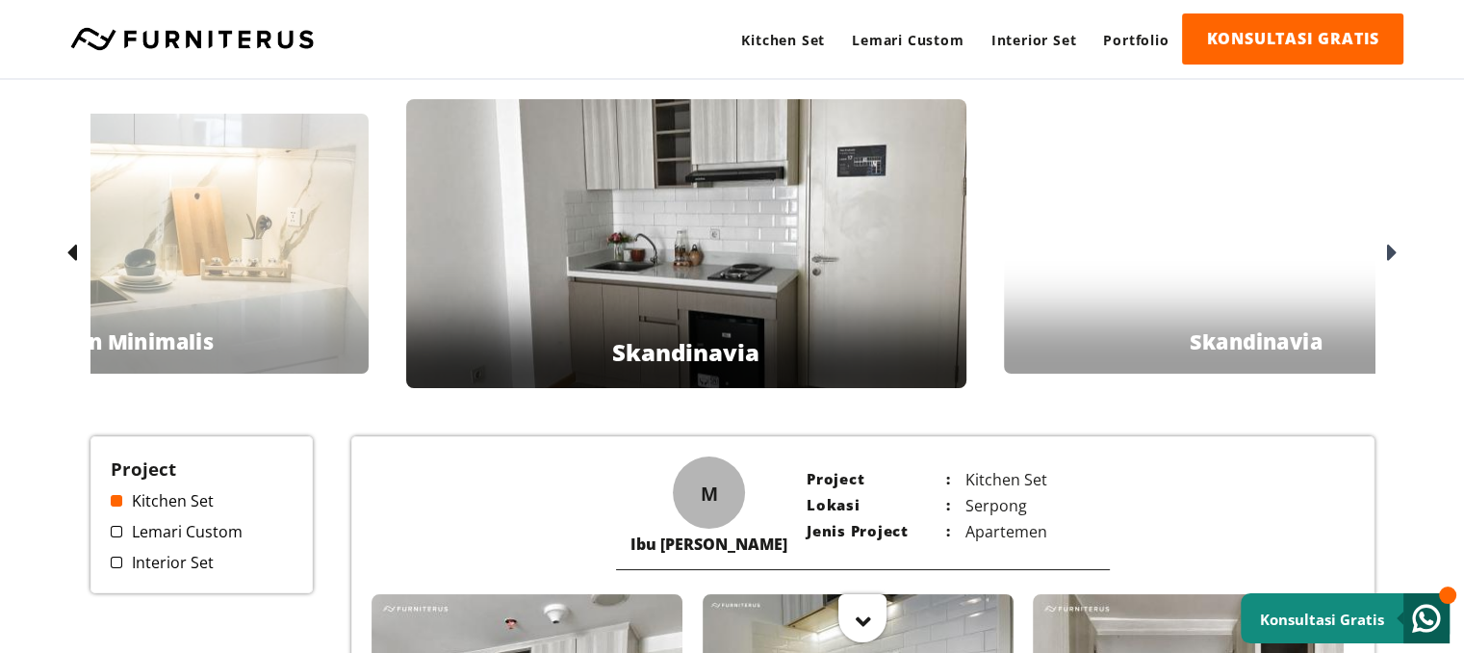
click at [1394, 255] on icon at bounding box center [1392, 254] width 11 height 28
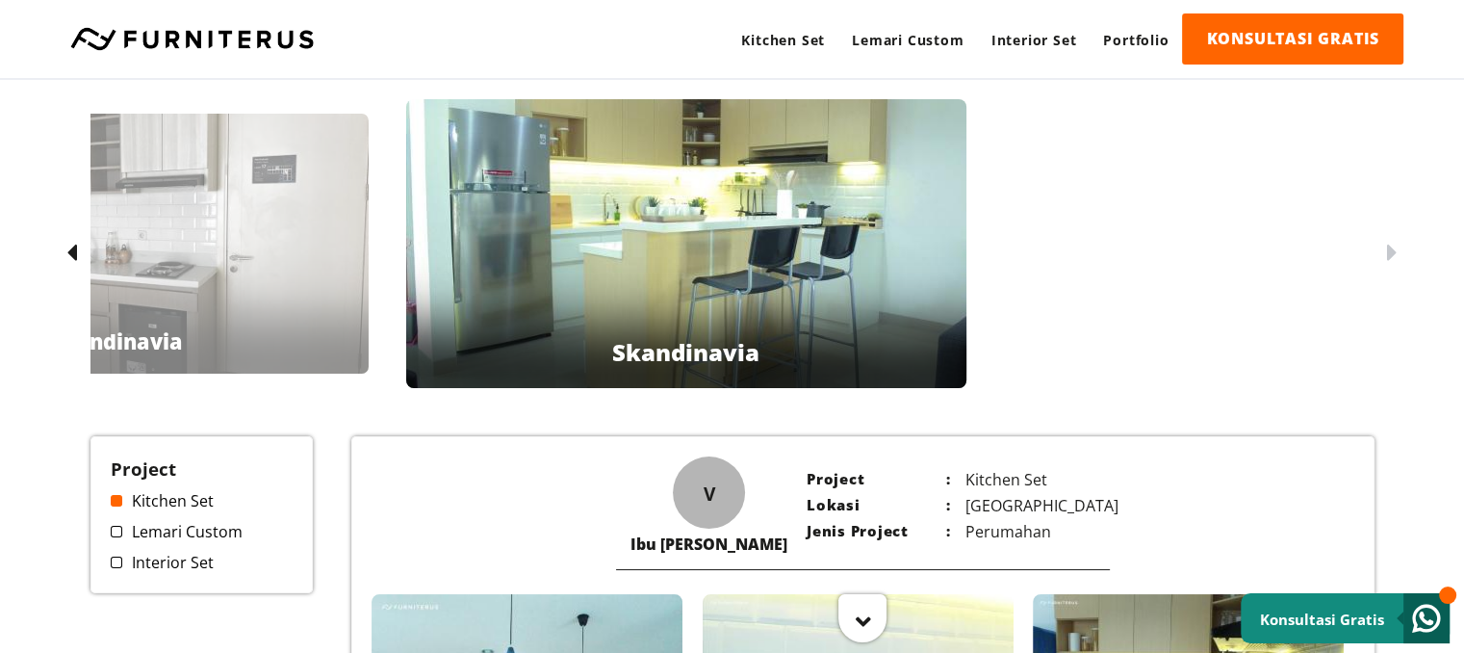
click at [1394, 255] on icon at bounding box center [1392, 254] width 11 height 28
